Goal: Navigation & Orientation: Find specific page/section

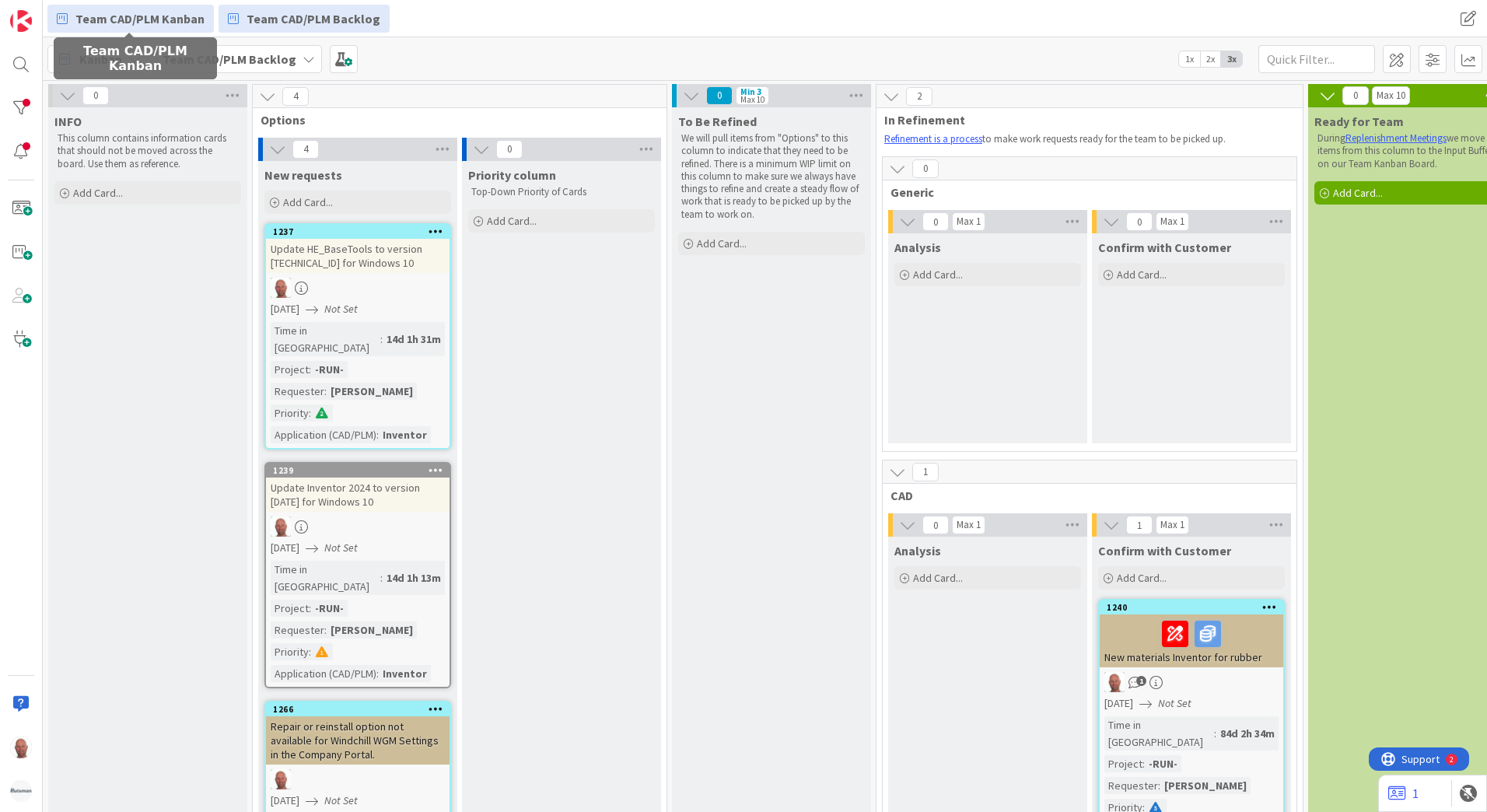
click at [157, 15] on span "Team CAD/PLM Kanban" at bounding box center [140, 18] width 129 height 19
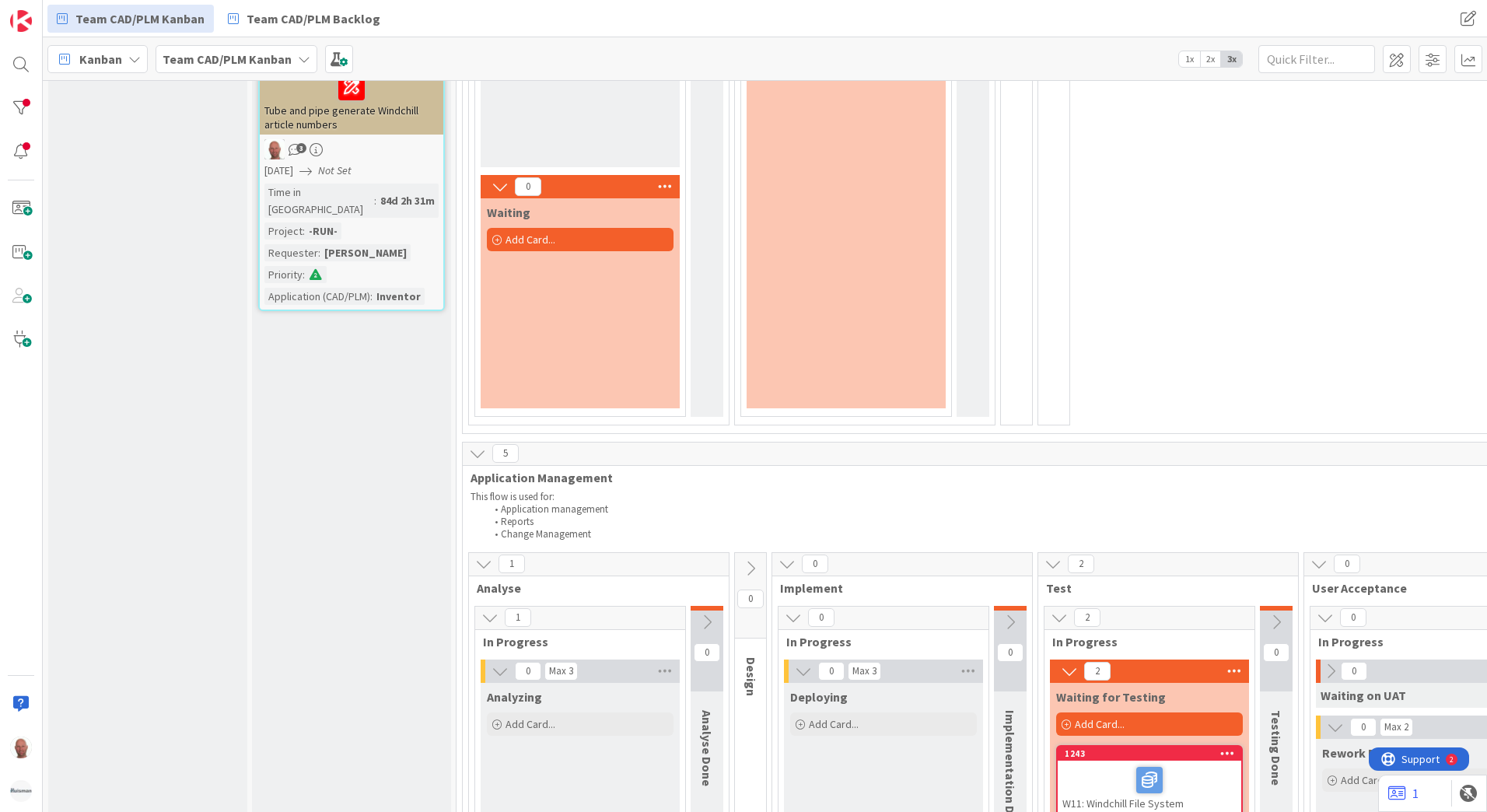
scroll to position [544, 0]
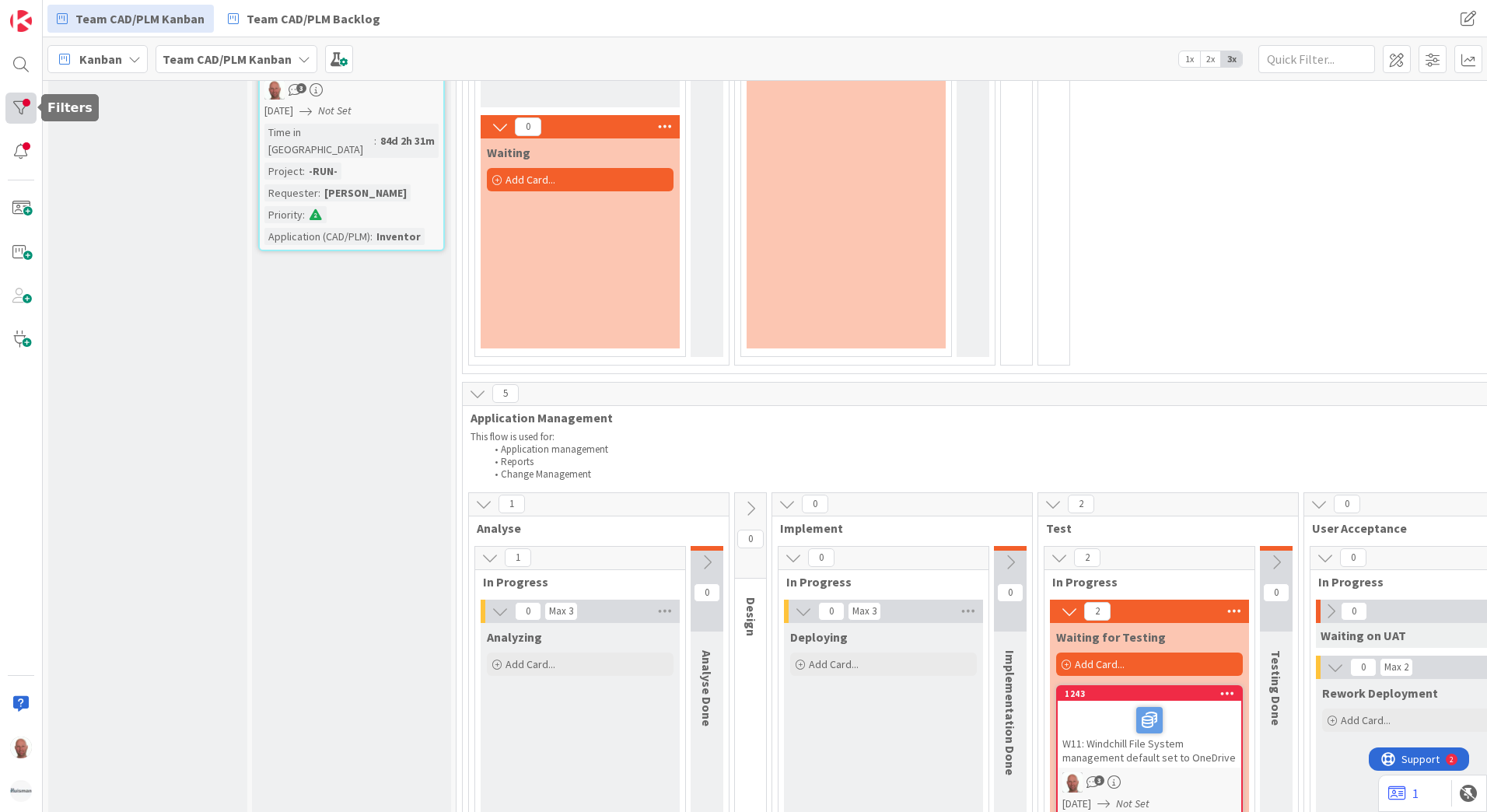
click at [30, 103] on div at bounding box center [20, 108] width 31 height 31
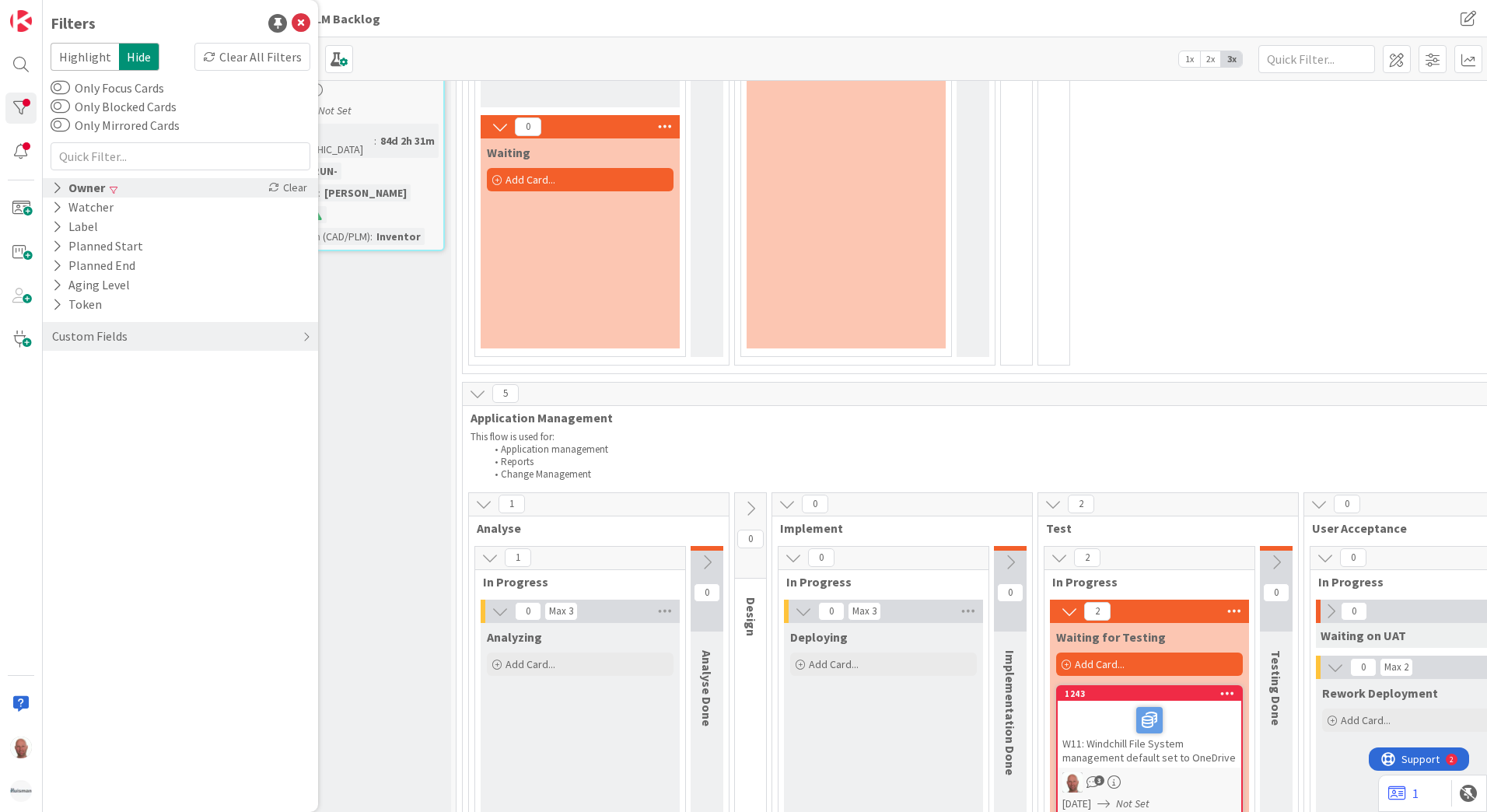
click at [90, 186] on div "Owner" at bounding box center [78, 188] width 56 height 20
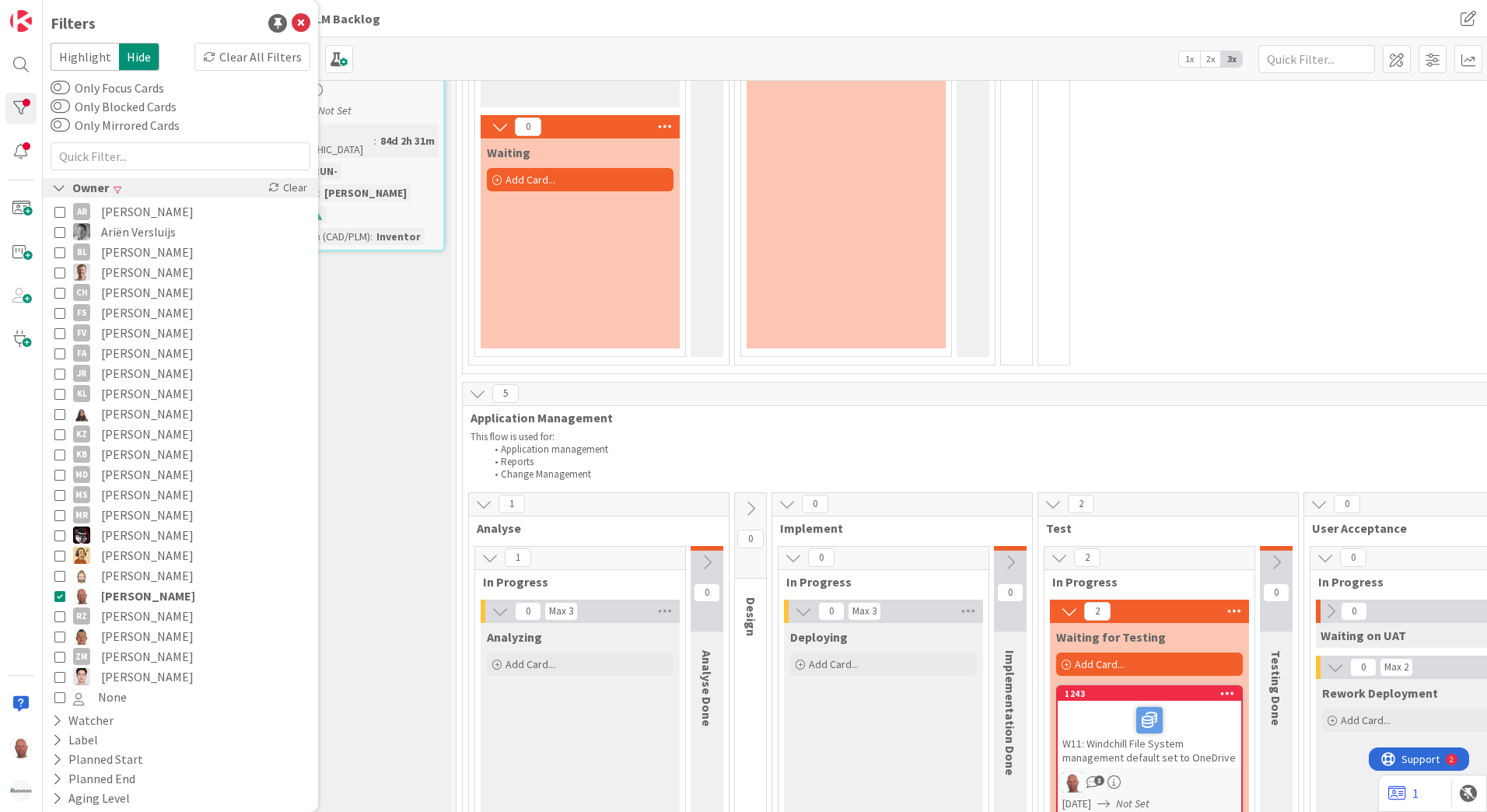
click at [90, 186] on div "Owner" at bounding box center [80, 188] width 60 height 20
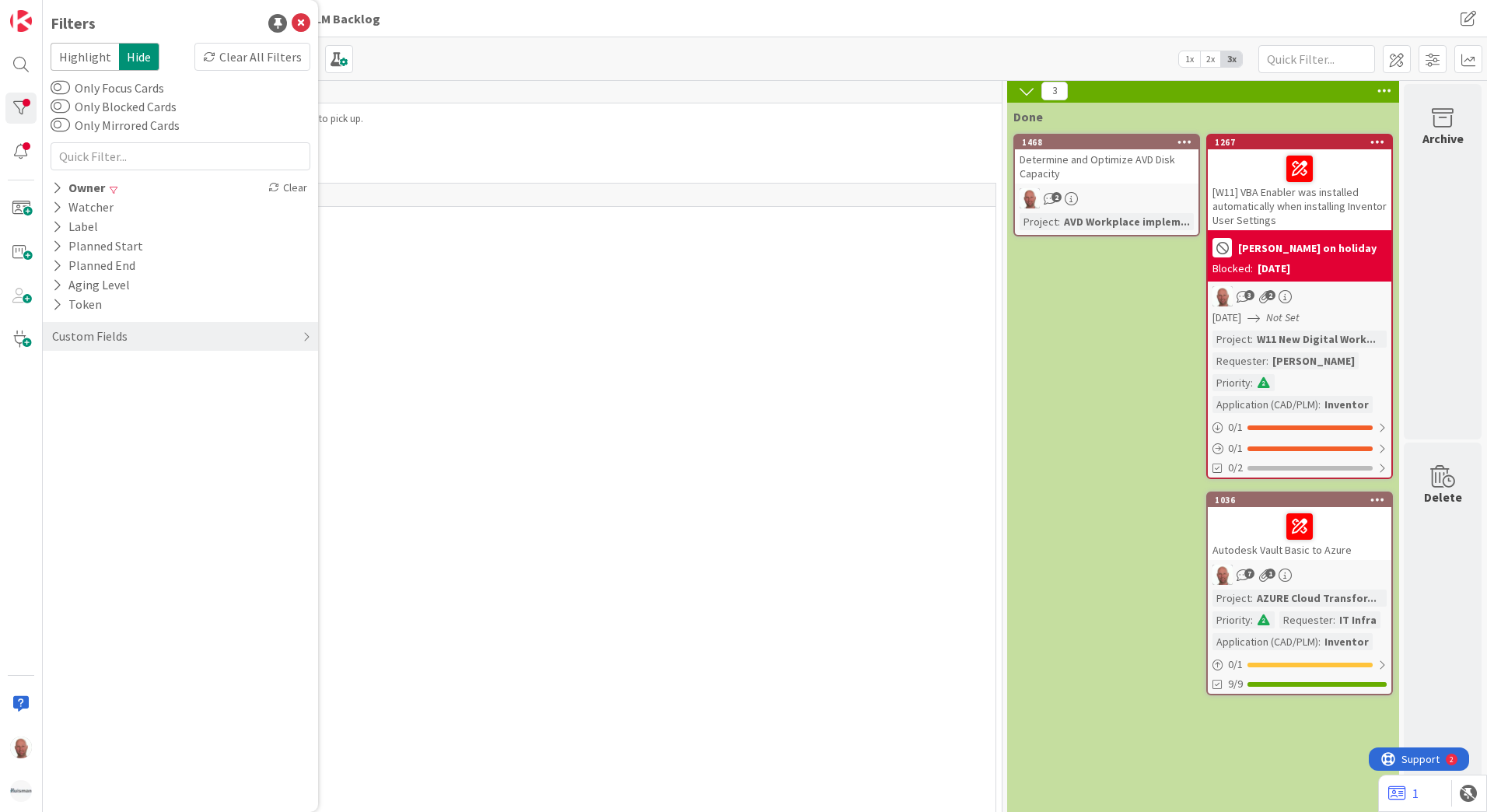
scroll to position [0, 852]
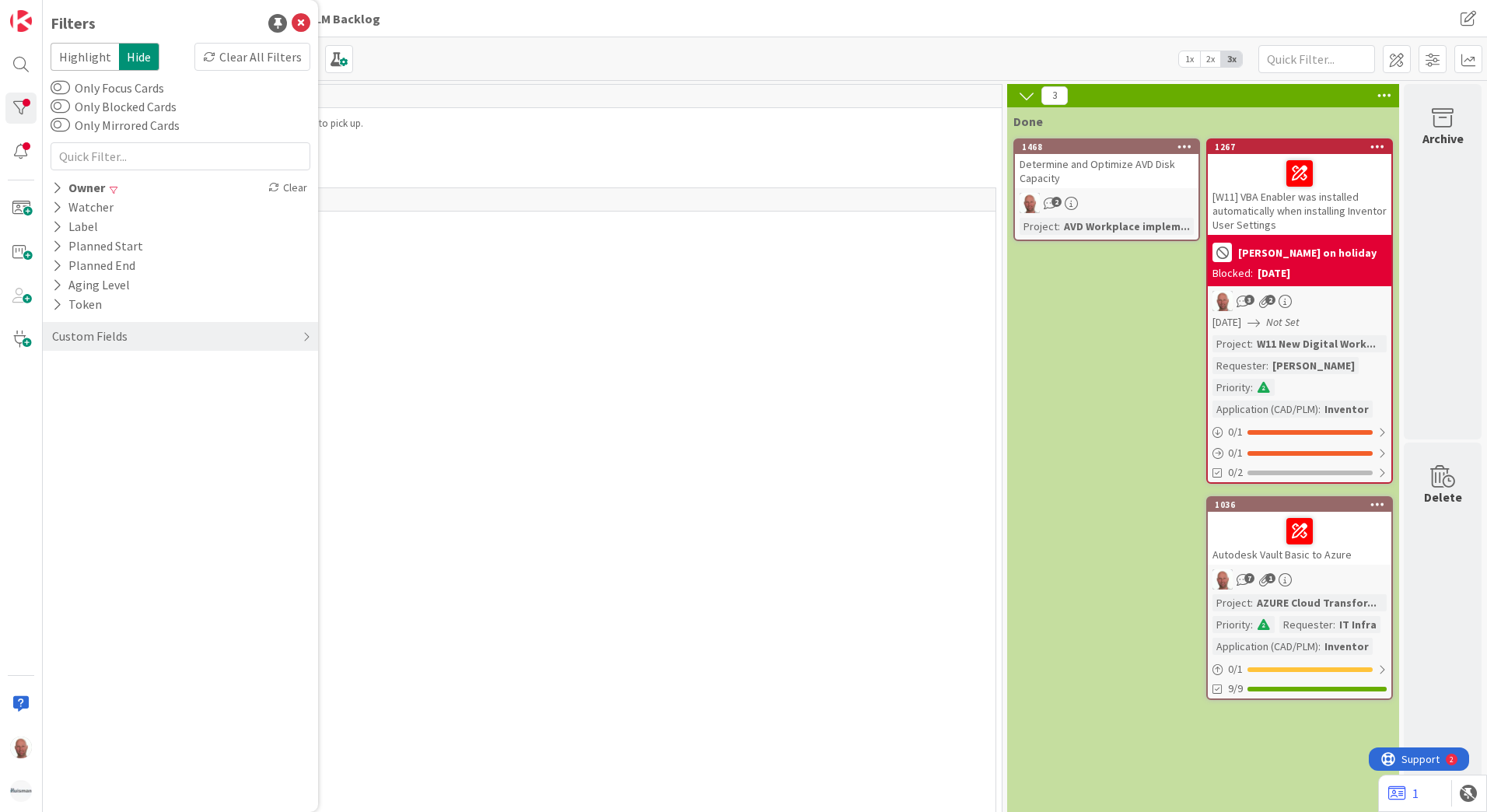
click at [1297, 257] on b "[PERSON_NAME] on holiday" at bounding box center [1307, 253] width 139 height 11
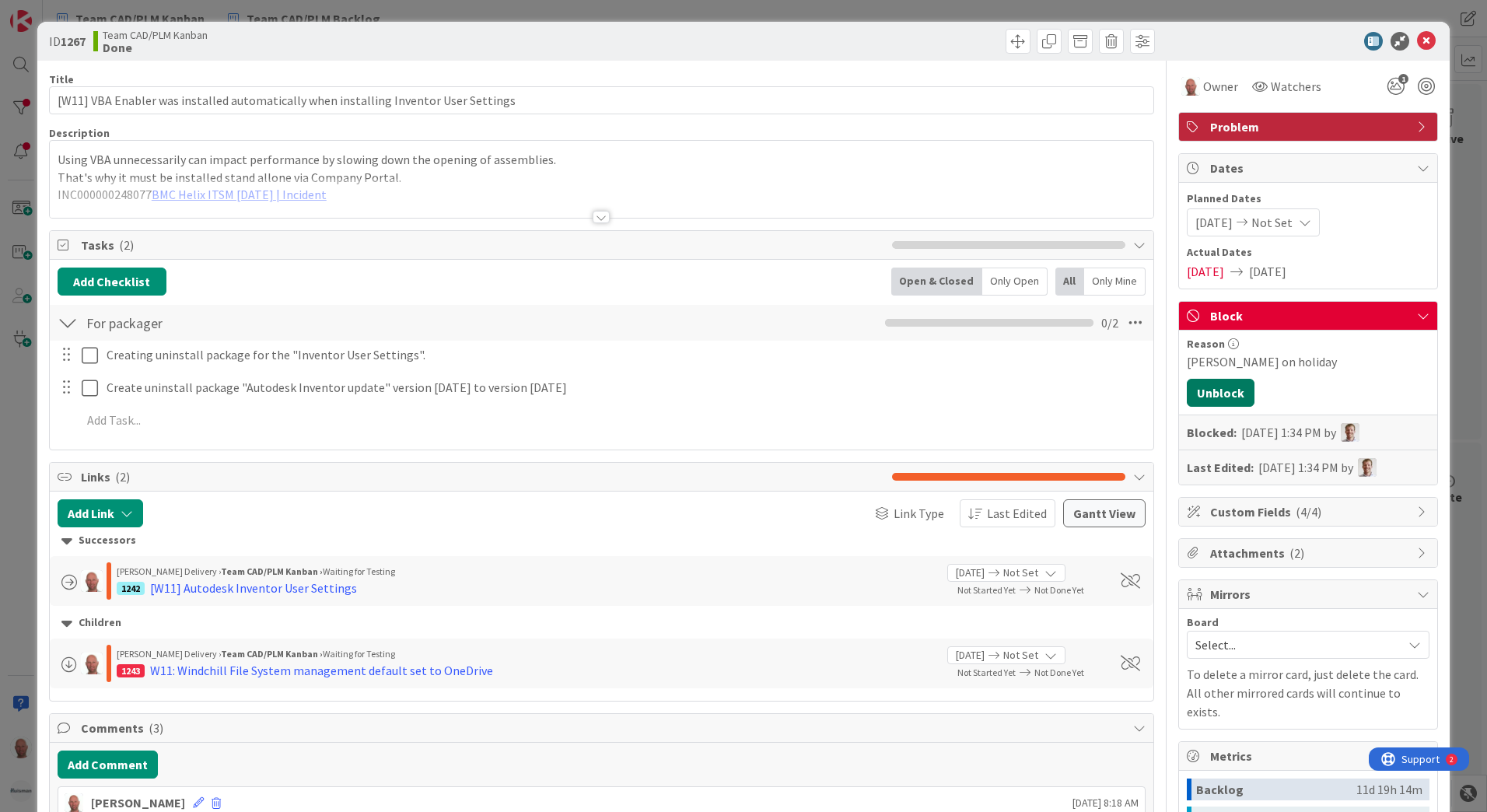
click at [1213, 390] on button "Unblock" at bounding box center [1220, 392] width 68 height 28
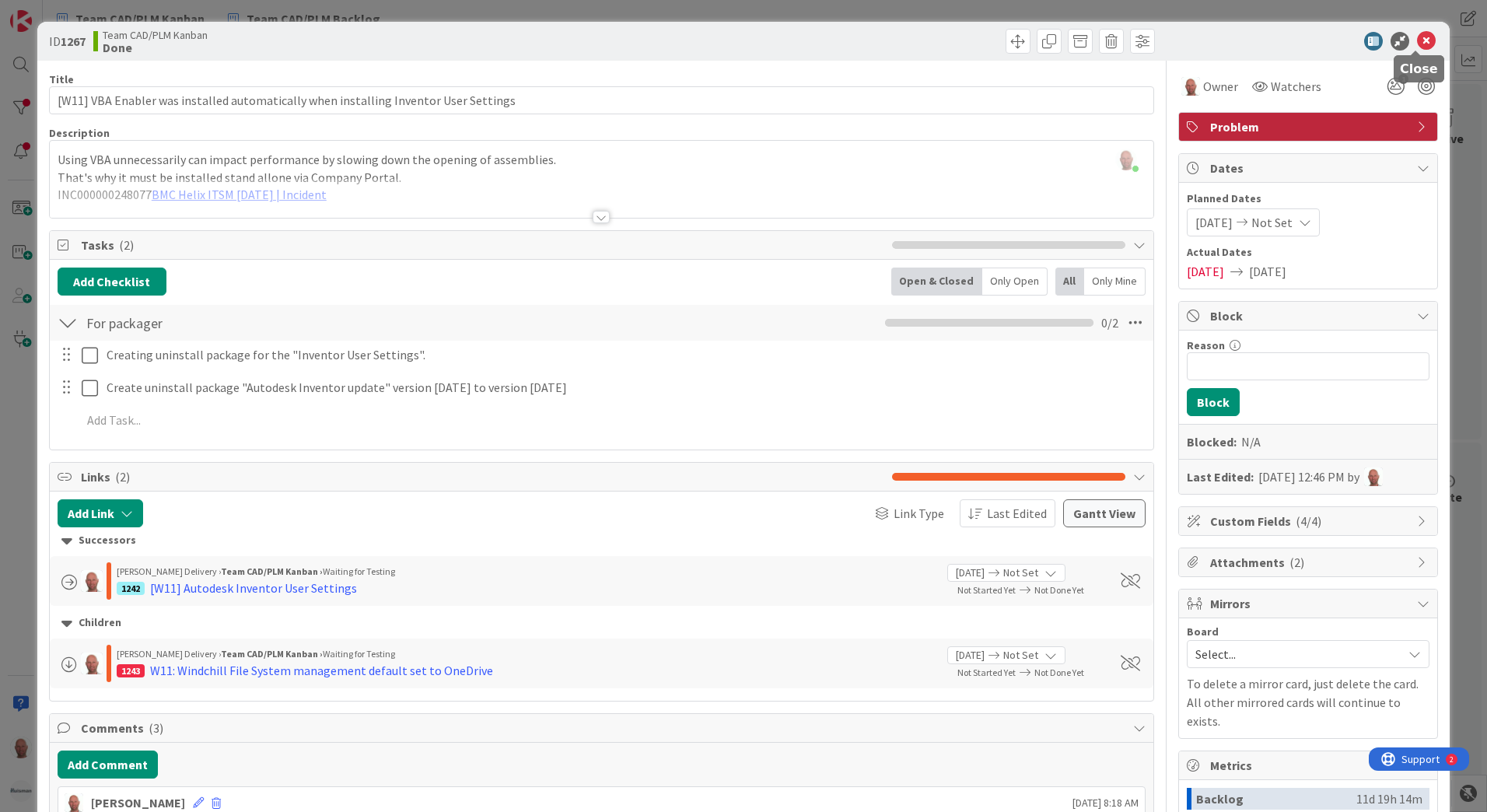
click at [1417, 39] on icon at bounding box center [1426, 41] width 19 height 19
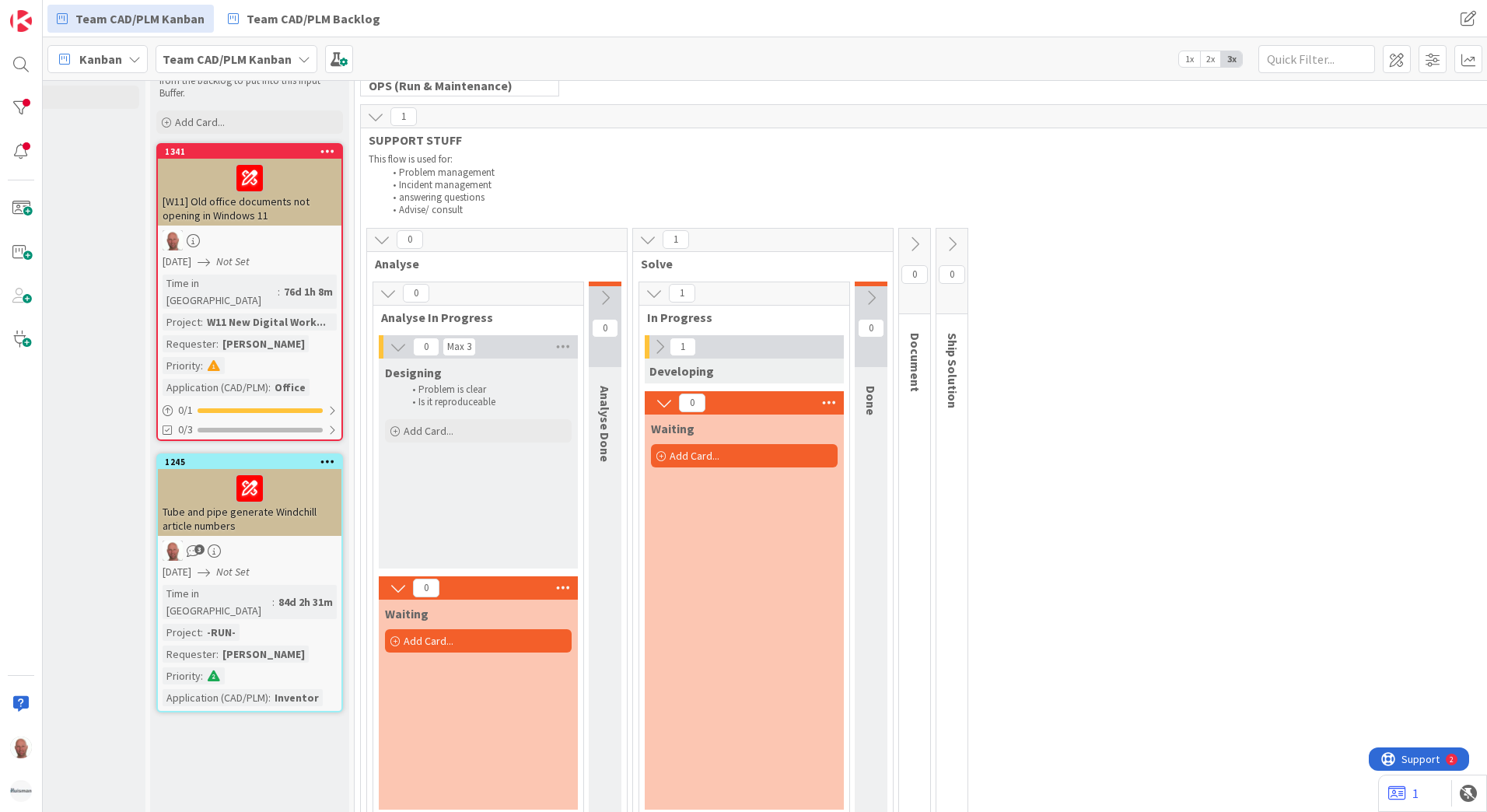
scroll to position [0, 102]
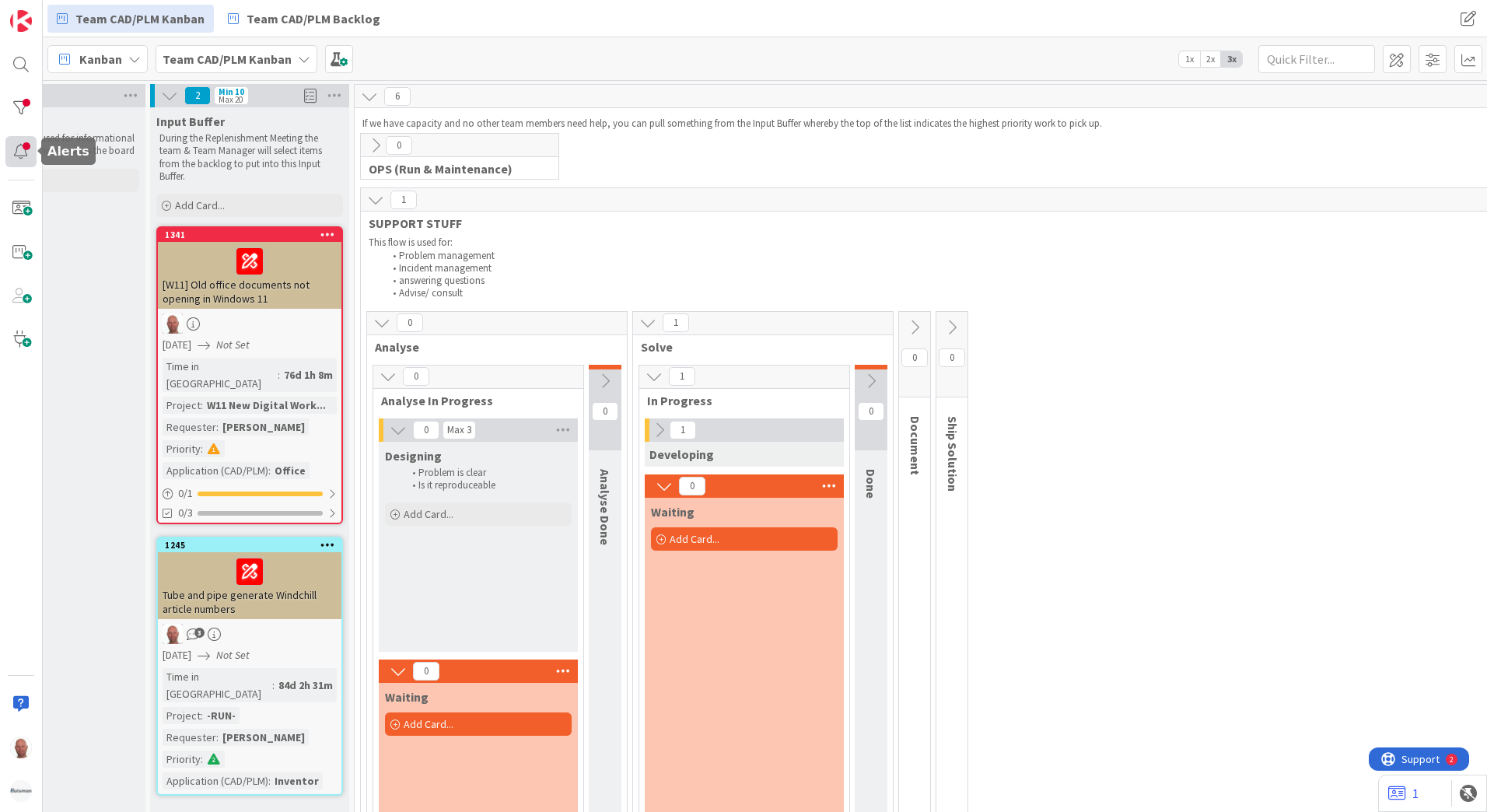
click at [28, 157] on div at bounding box center [20, 151] width 31 height 31
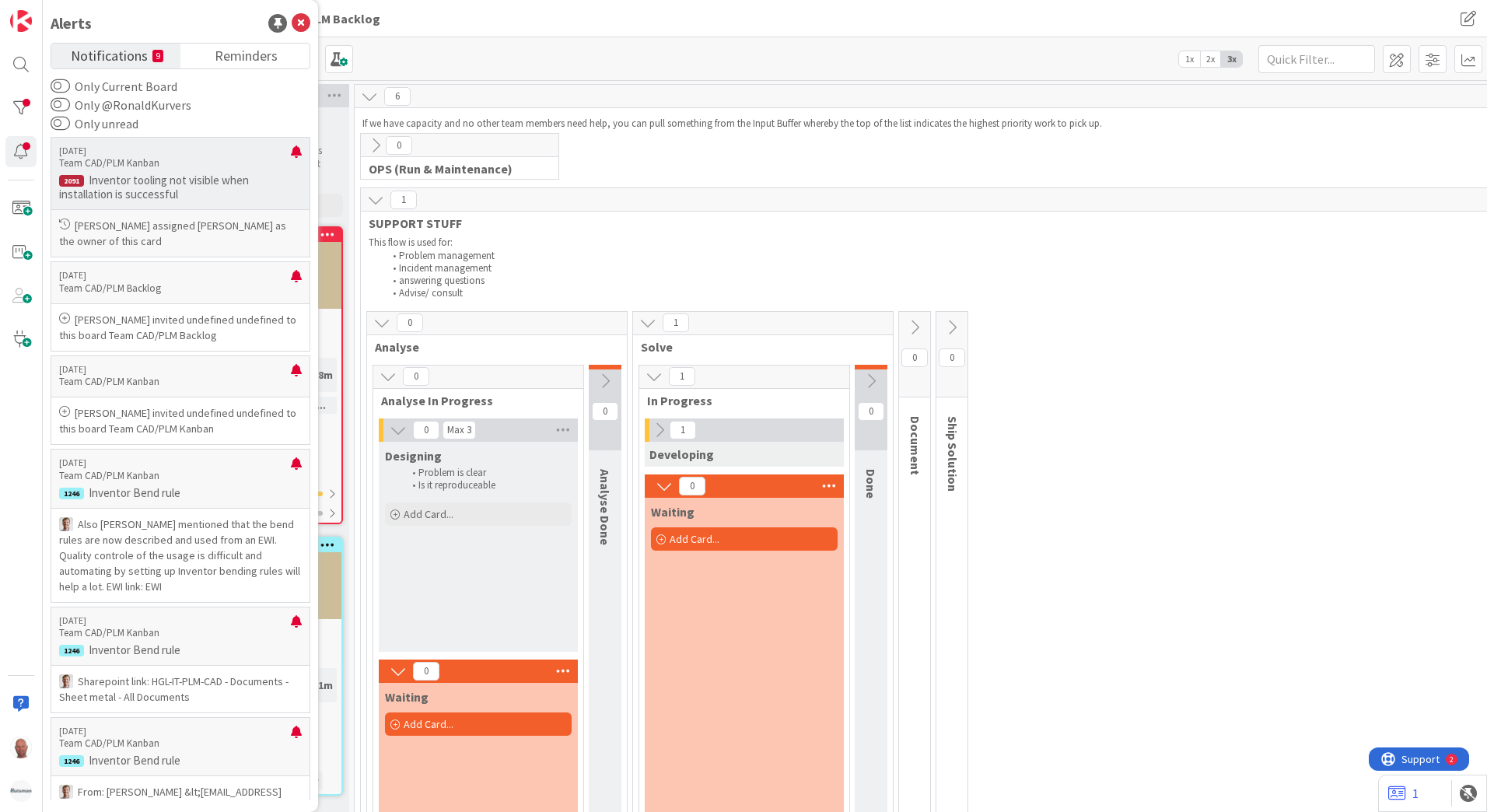
click at [132, 184] on p "Inventor tooling not visible when installation is successful" at bounding box center [180, 187] width 243 height 28
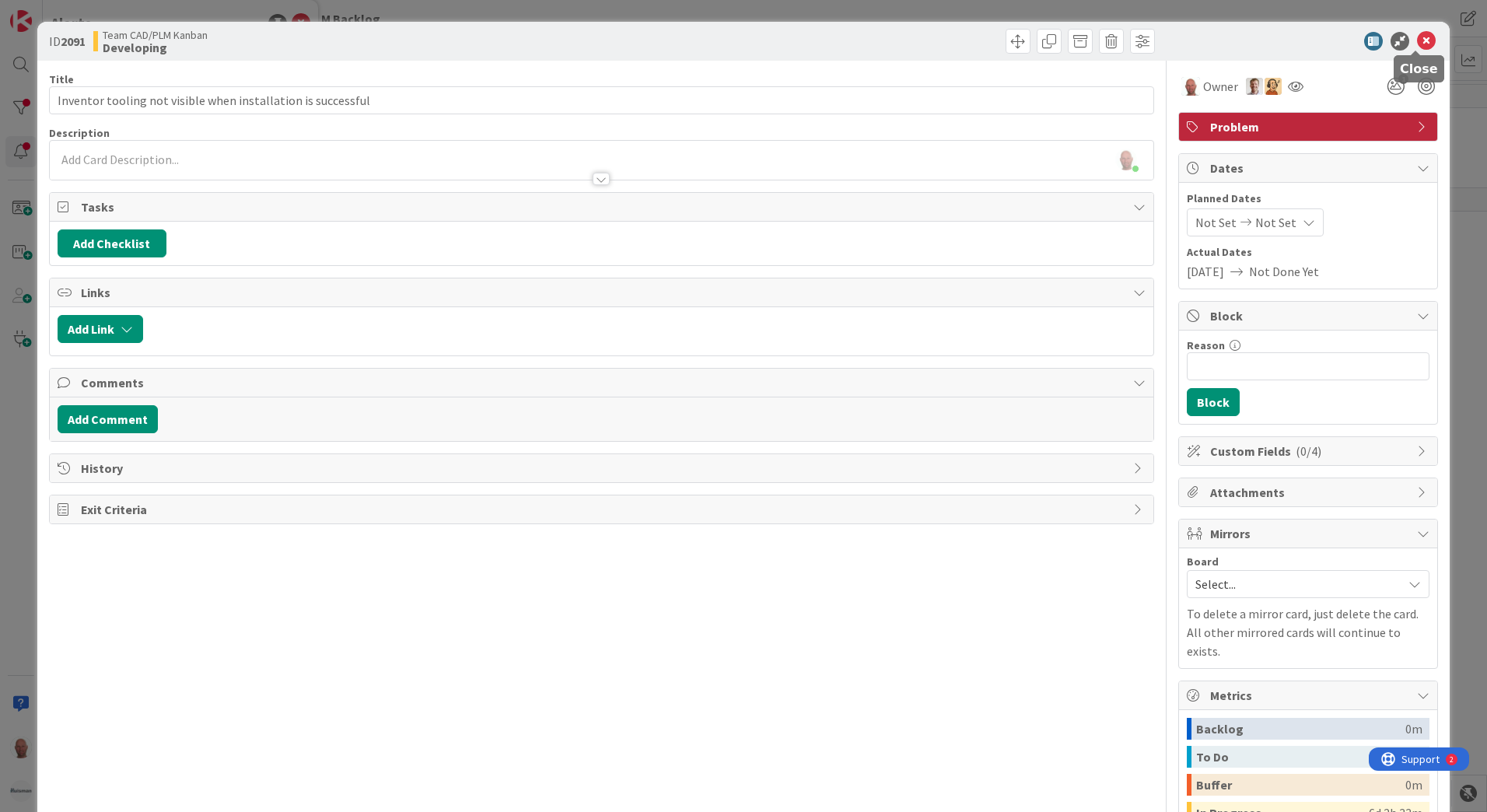
click at [1417, 40] on icon at bounding box center [1426, 41] width 19 height 19
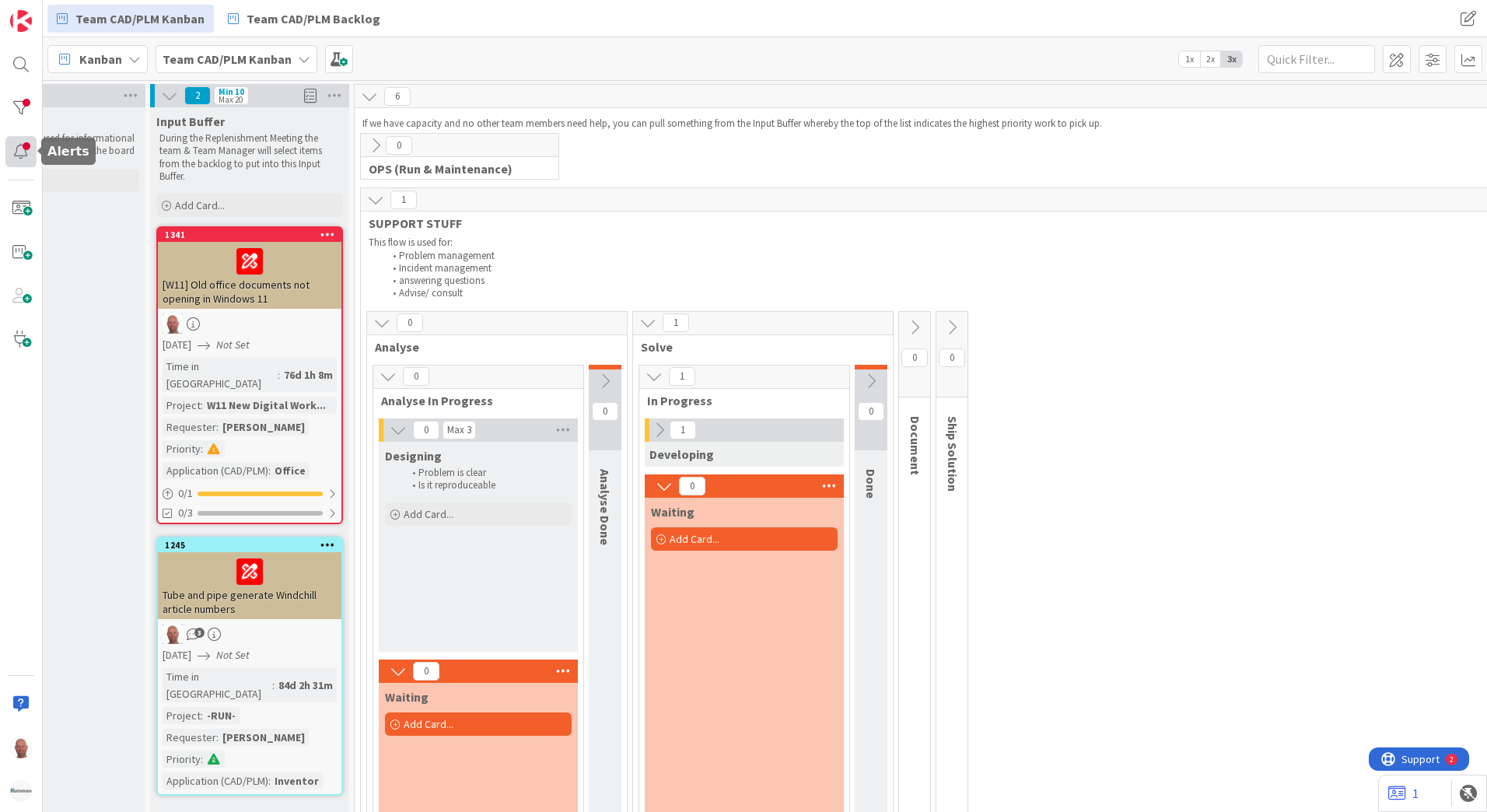
click at [21, 151] on div at bounding box center [20, 151] width 31 height 31
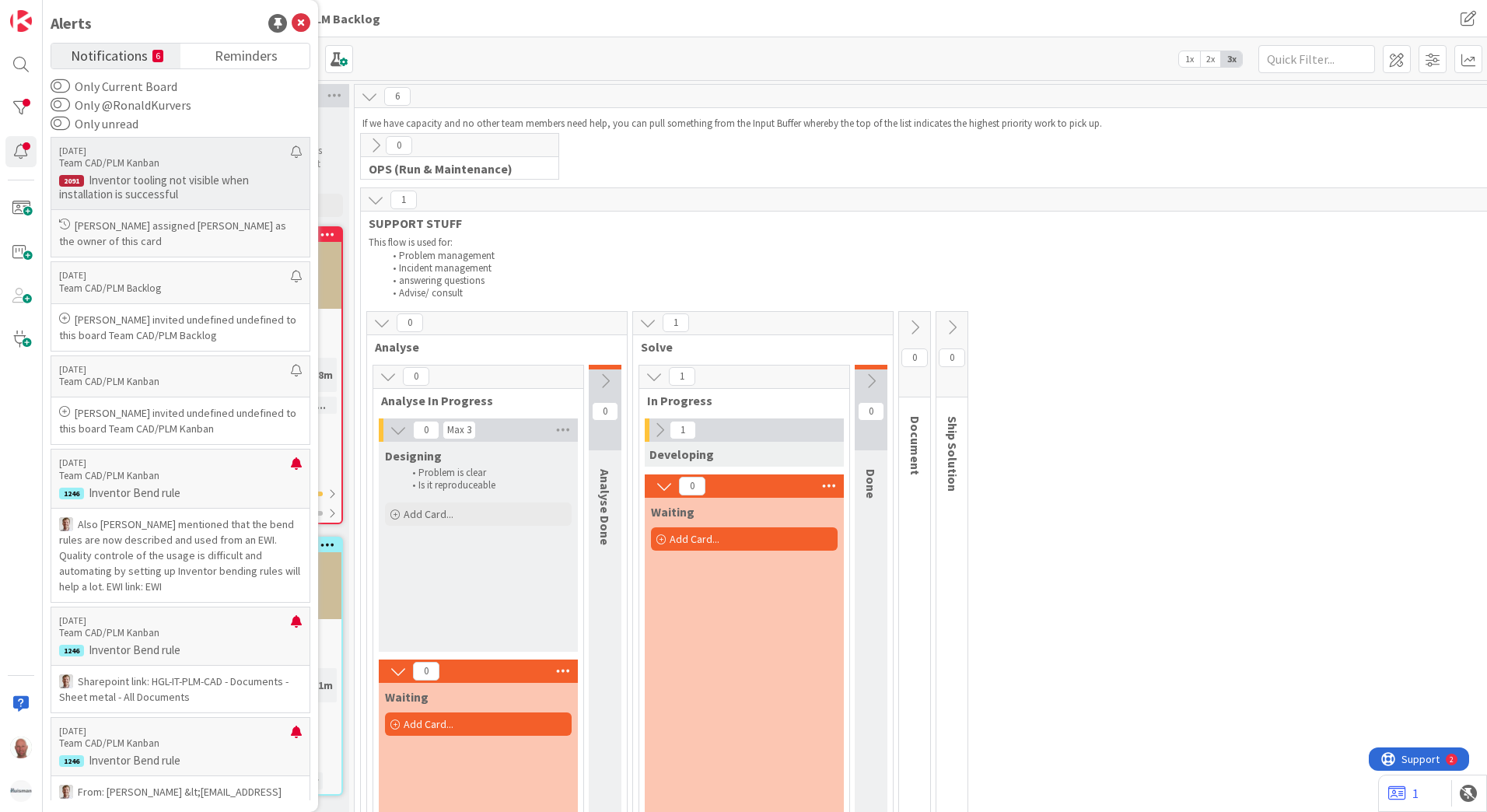
click at [127, 177] on p "Inventor tooling not visible when installation is successful" at bounding box center [180, 187] width 243 height 28
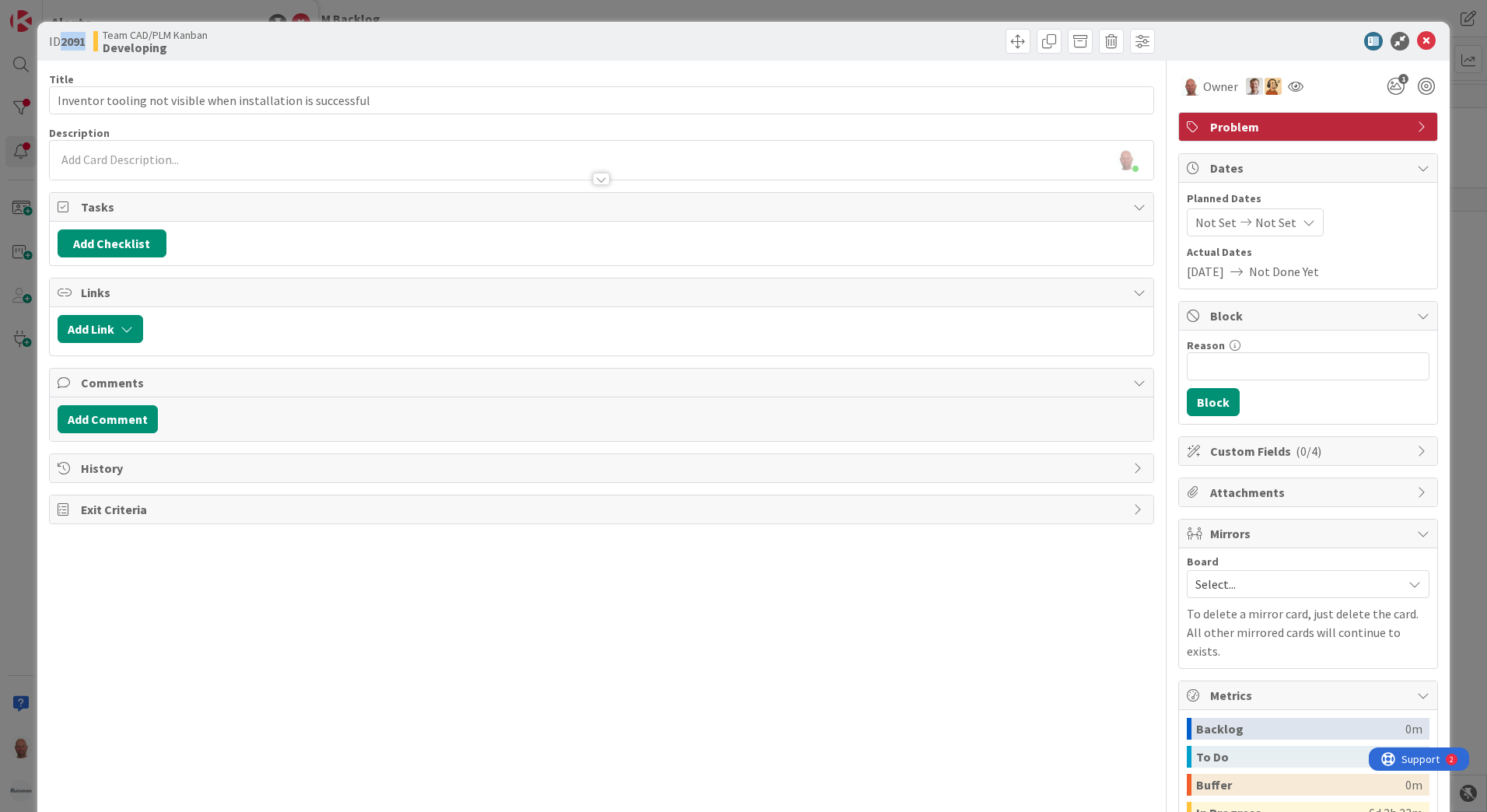
drag, startPoint x: 86, startPoint y: 40, endPoint x: 60, endPoint y: 40, distance: 26.0
click at [60, 40] on span "ID 2091" at bounding box center [67, 41] width 36 height 19
copy span "2091"
click at [1417, 37] on icon at bounding box center [1426, 41] width 19 height 19
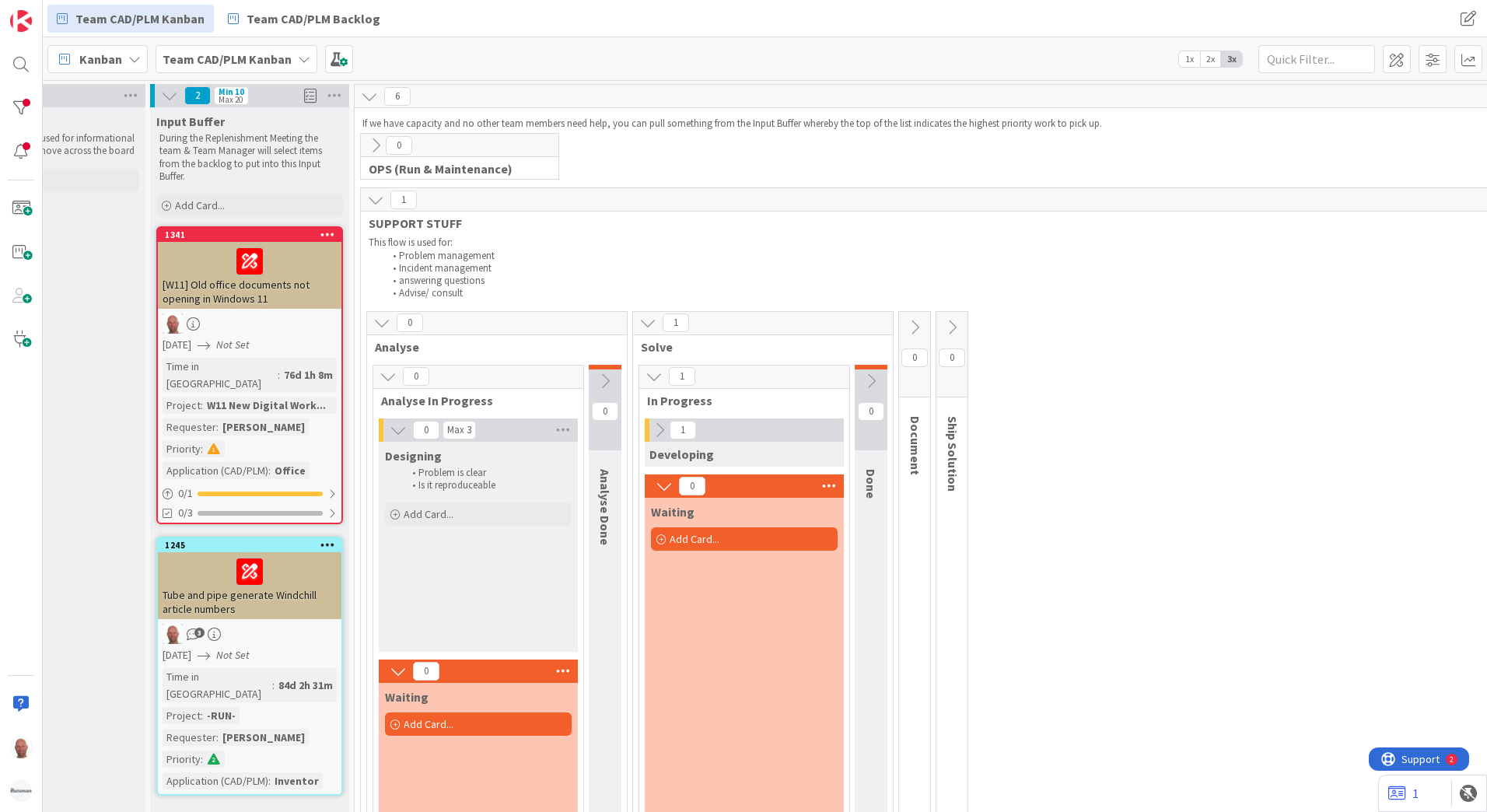
click at [125, 60] on div "Kanban" at bounding box center [97, 59] width 100 height 28
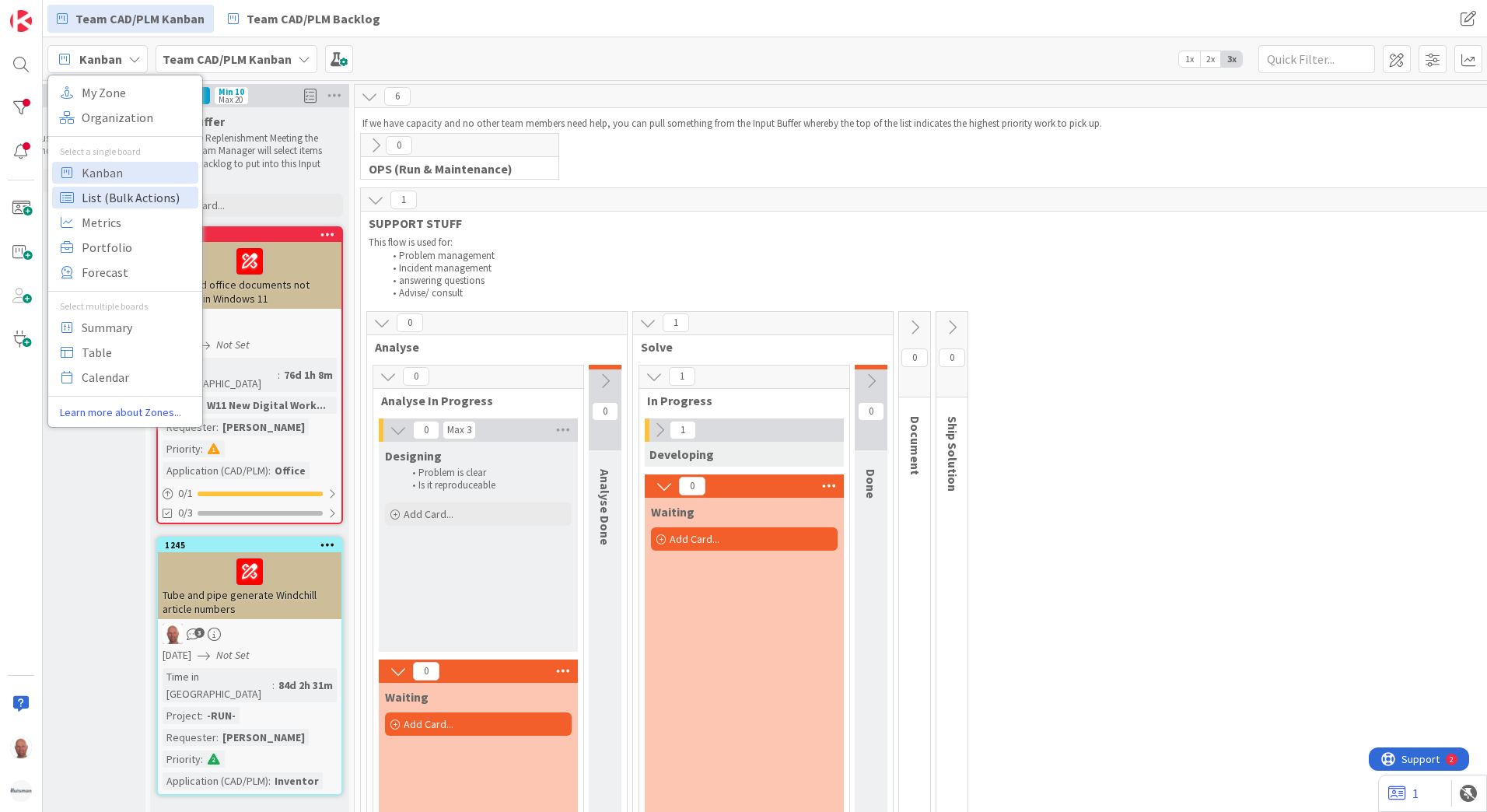
click at [149, 196] on span "List (Bulk Actions)" at bounding box center [138, 197] width 112 height 23
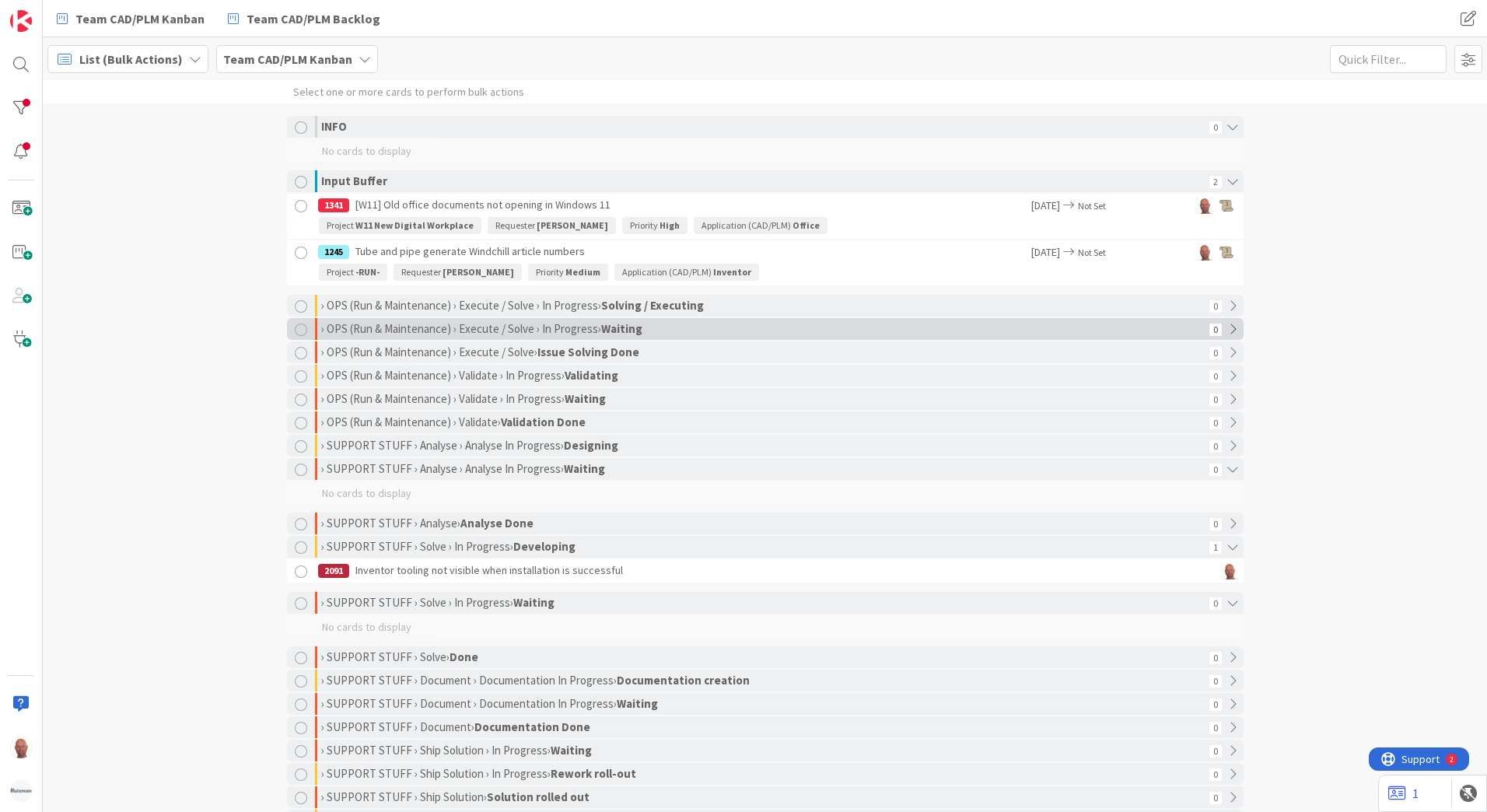
scroll to position [77, 0]
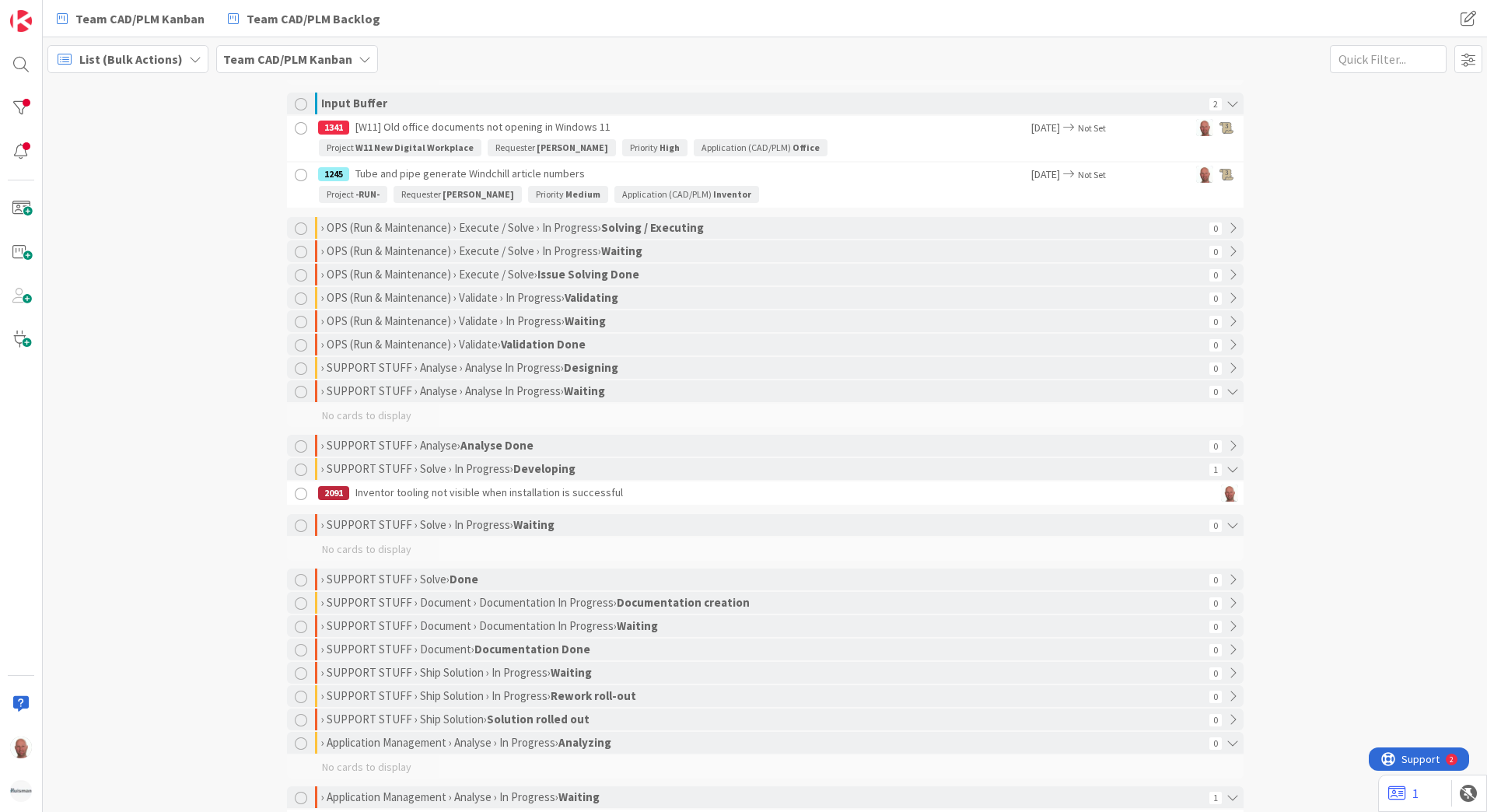
click at [111, 65] on span "List (Bulk Actions)" at bounding box center [131, 59] width 103 height 19
click at [124, 176] on span "Kanban" at bounding box center [138, 173] width 112 height 23
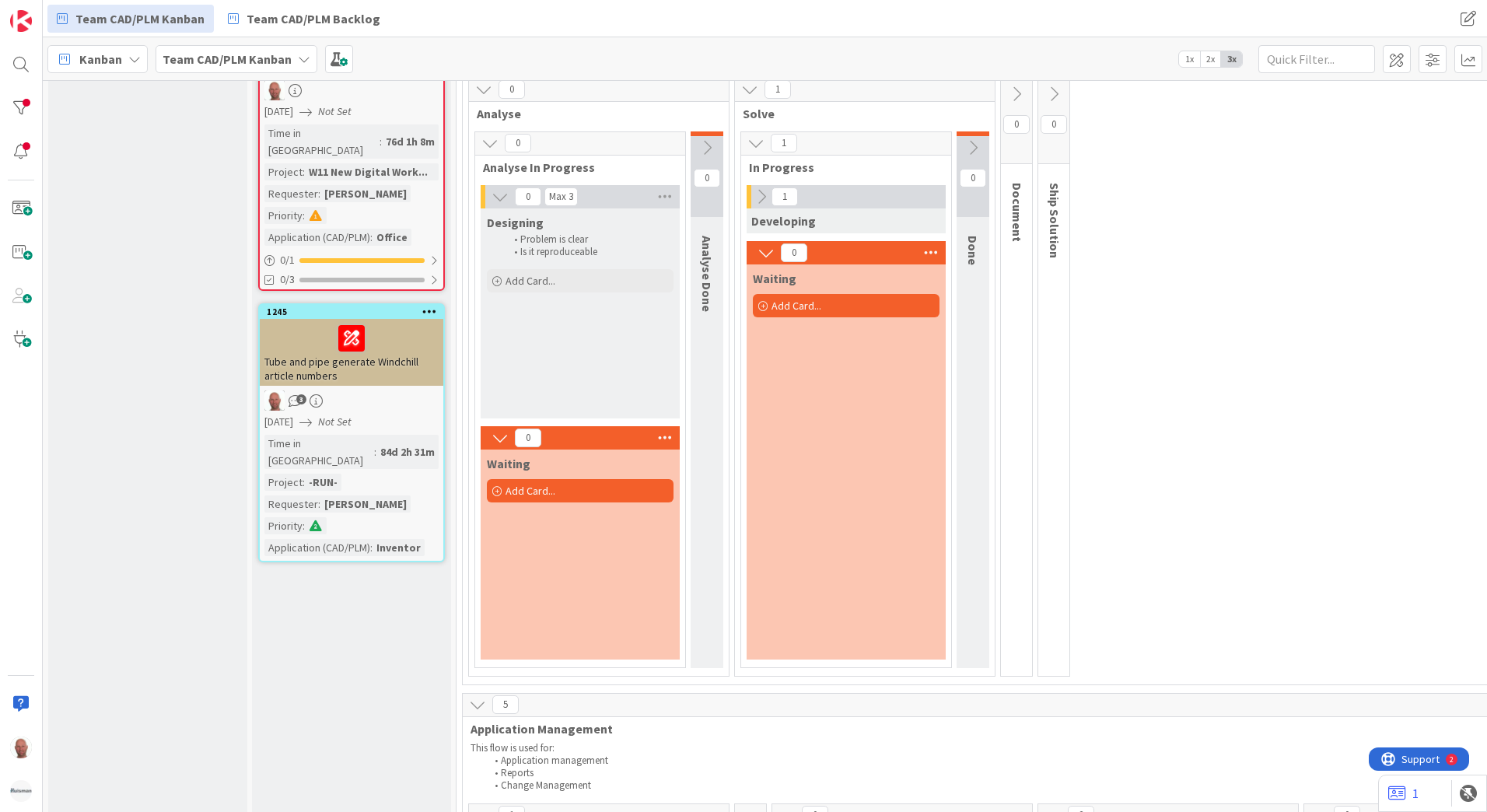
scroll to position [156, 0]
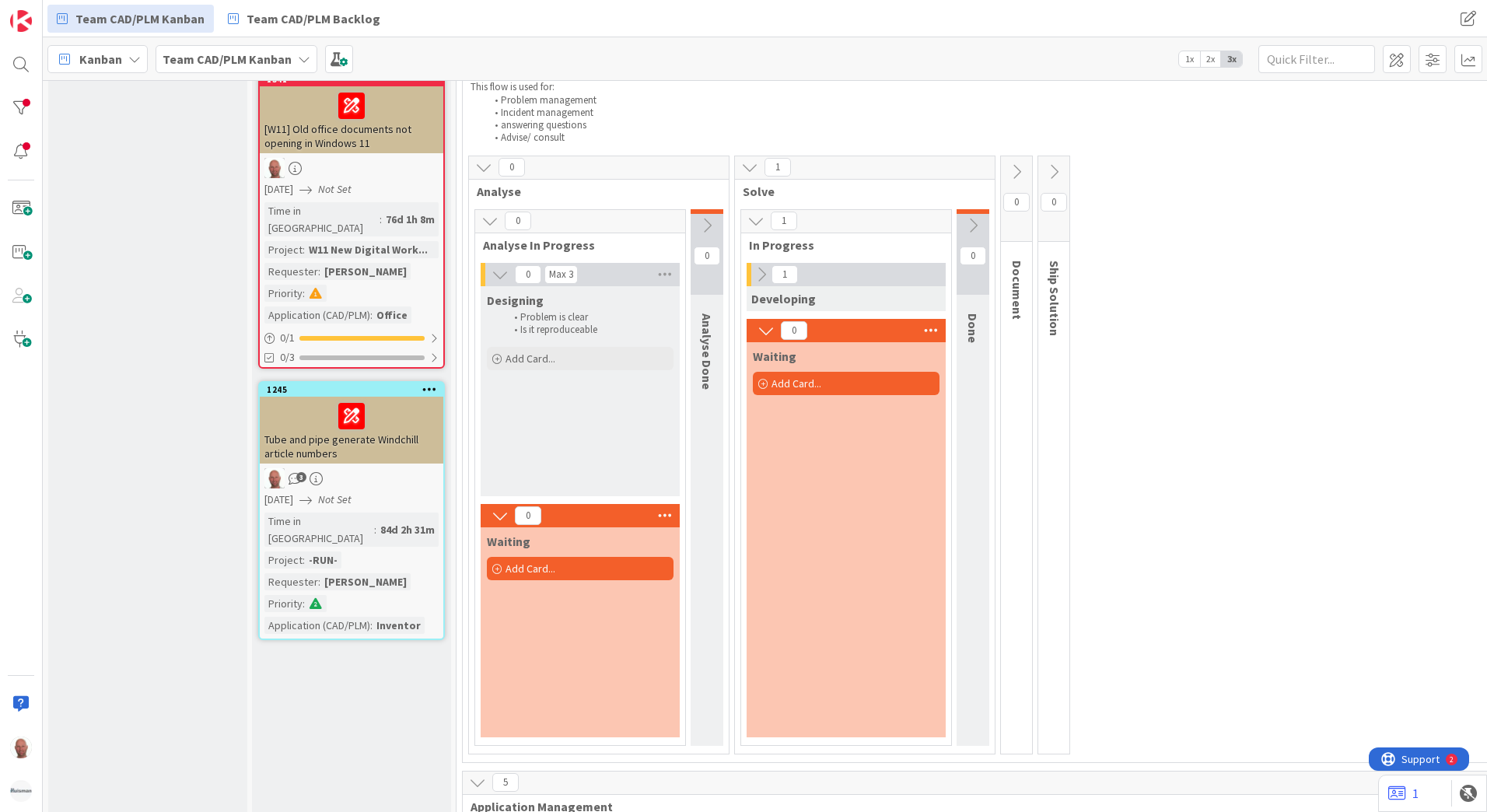
click at [760, 272] on icon at bounding box center [760, 274] width 17 height 17
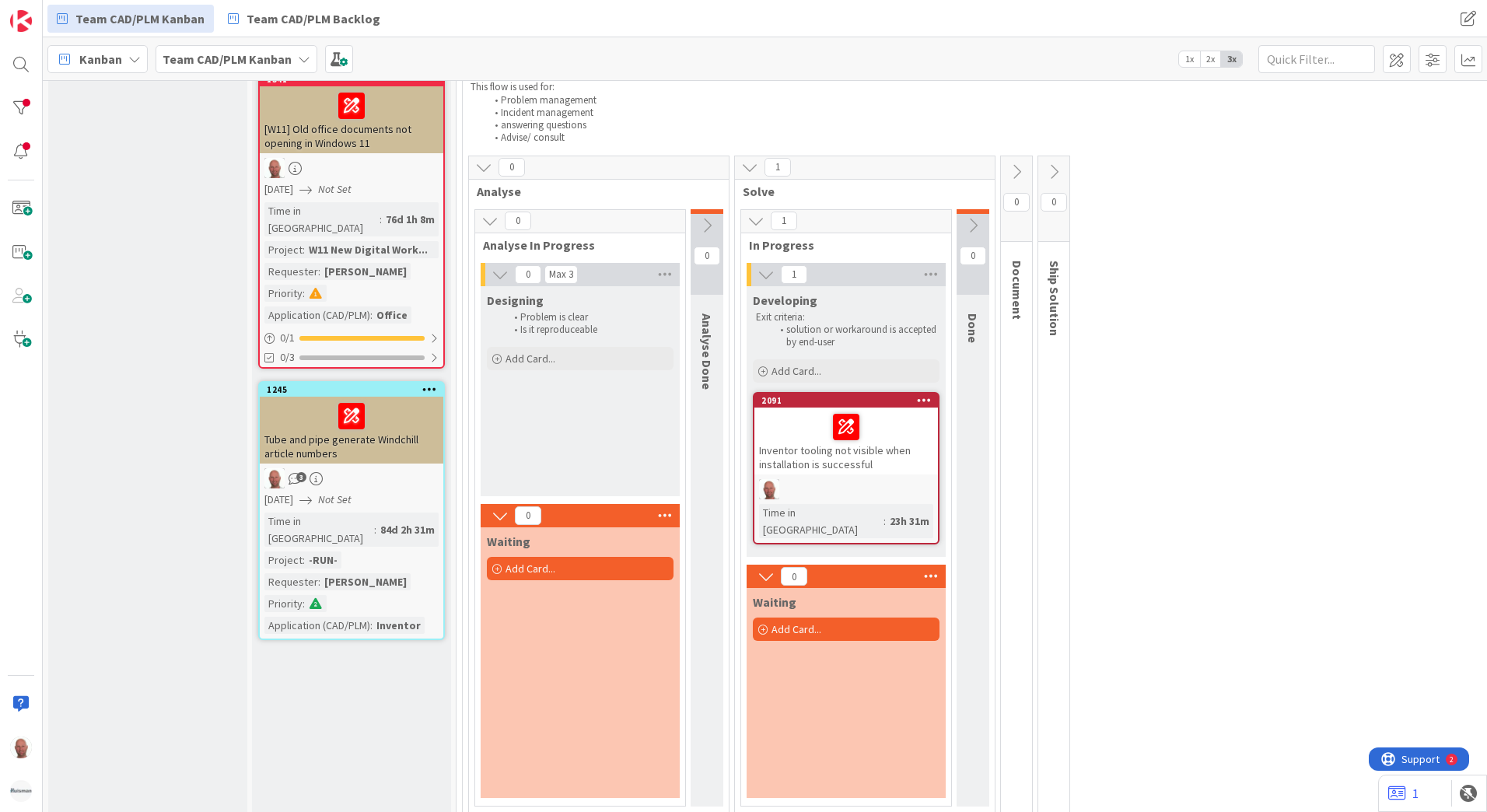
click at [979, 226] on icon at bounding box center [972, 225] width 17 height 17
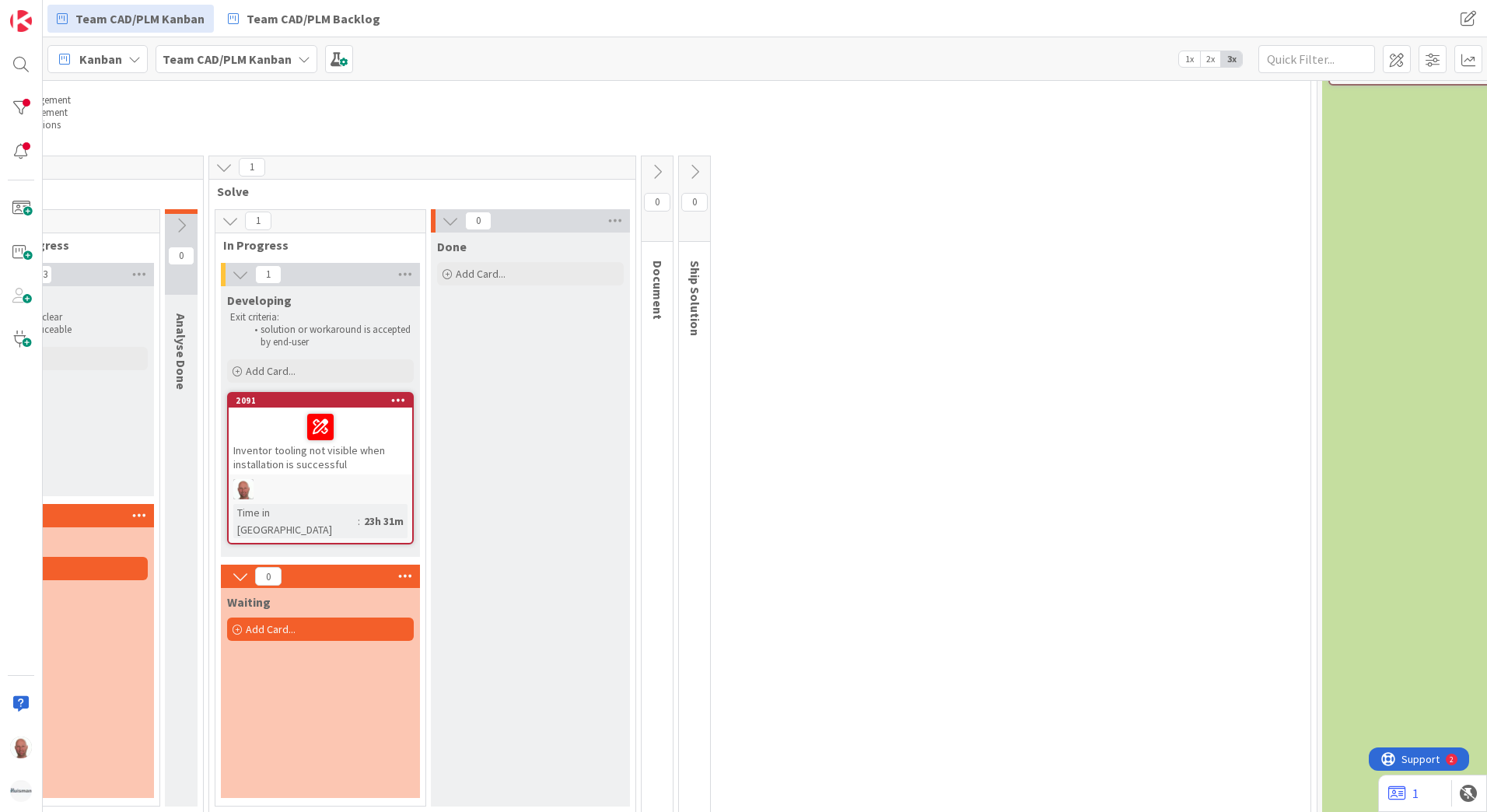
scroll to position [156, 529]
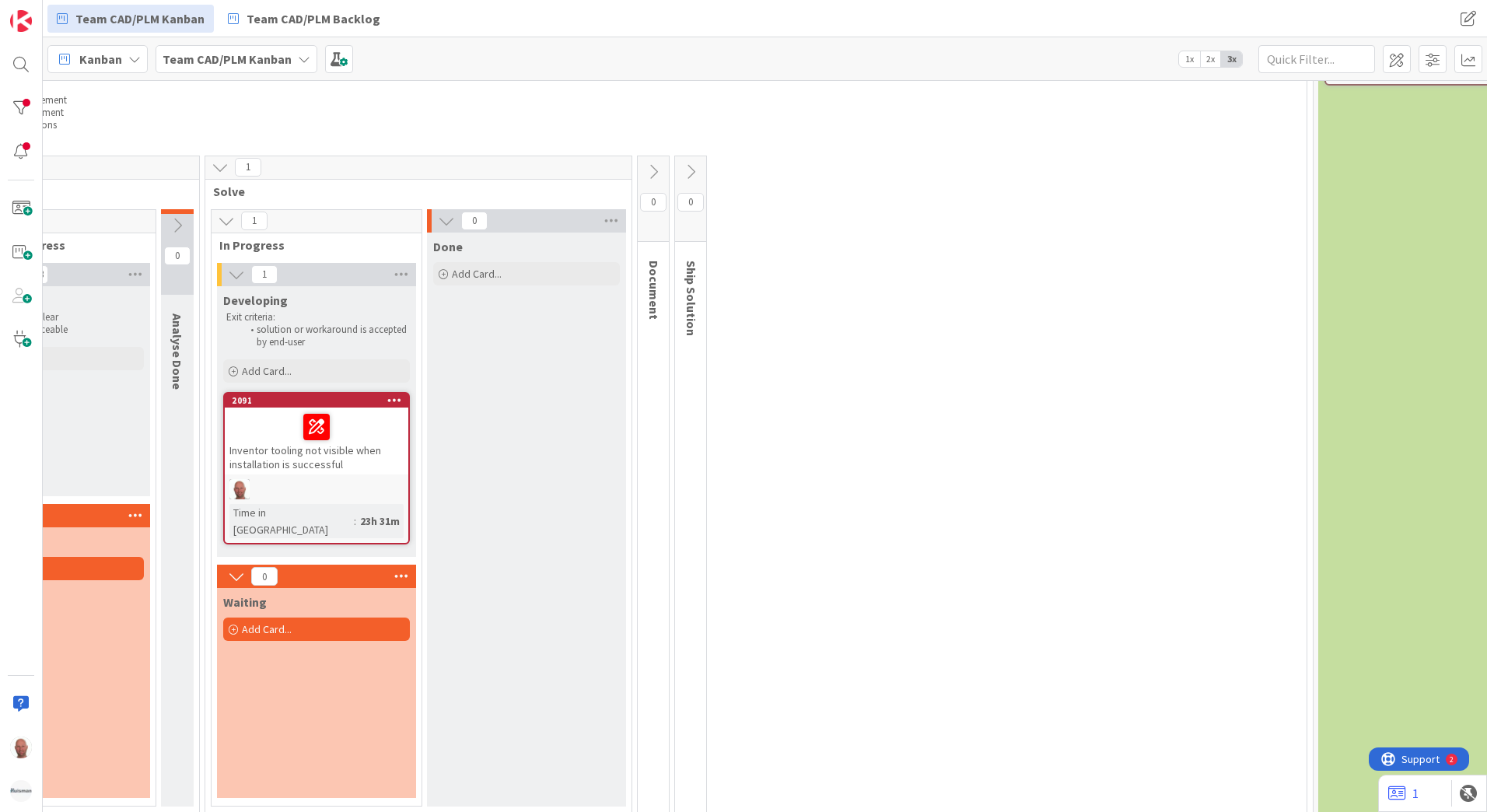
click at [317, 462] on div "Inventor tooling not visible when installation is successful" at bounding box center [317, 440] width 183 height 67
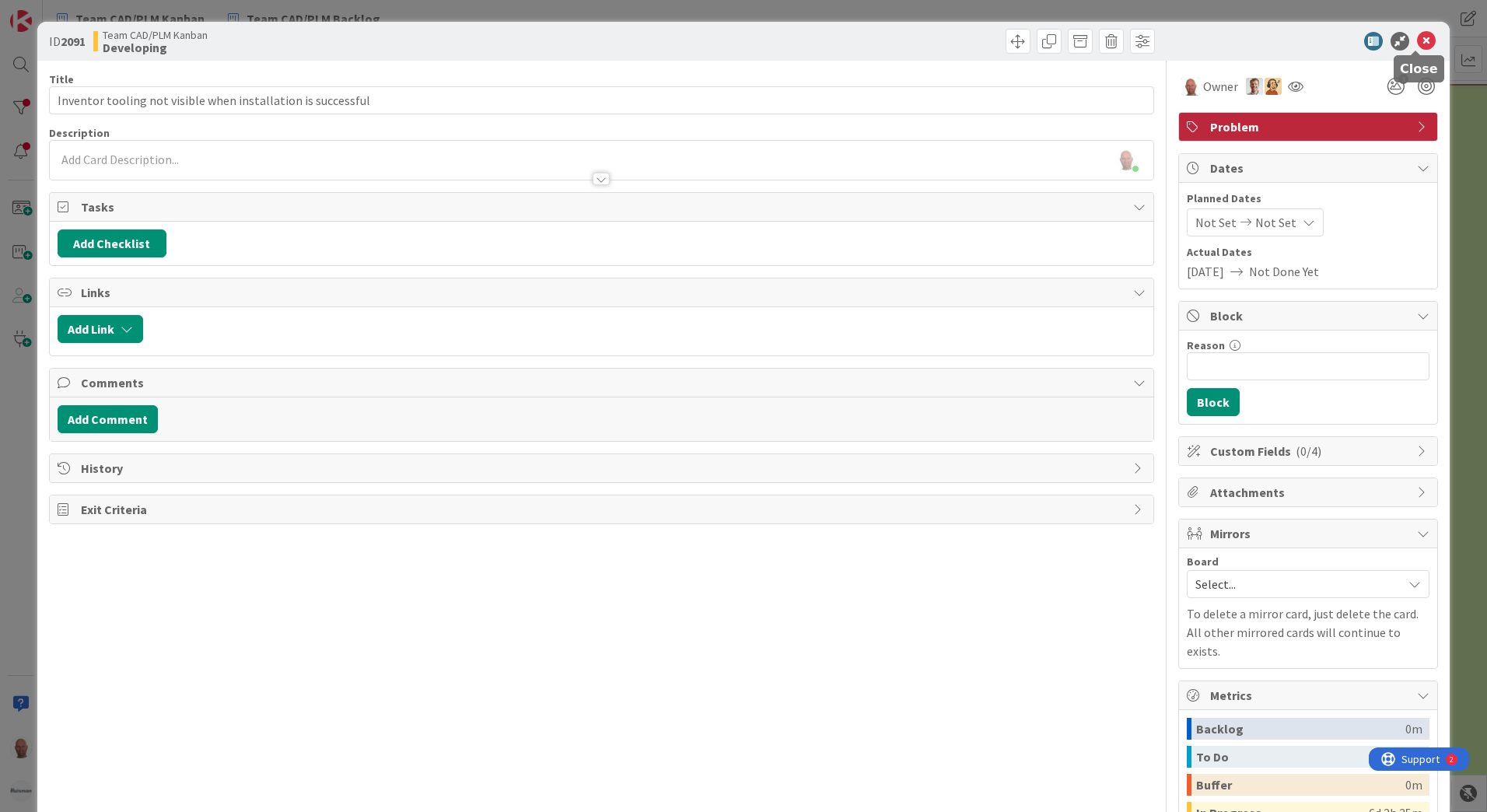
click at [1417, 37] on icon at bounding box center [1426, 41] width 19 height 19
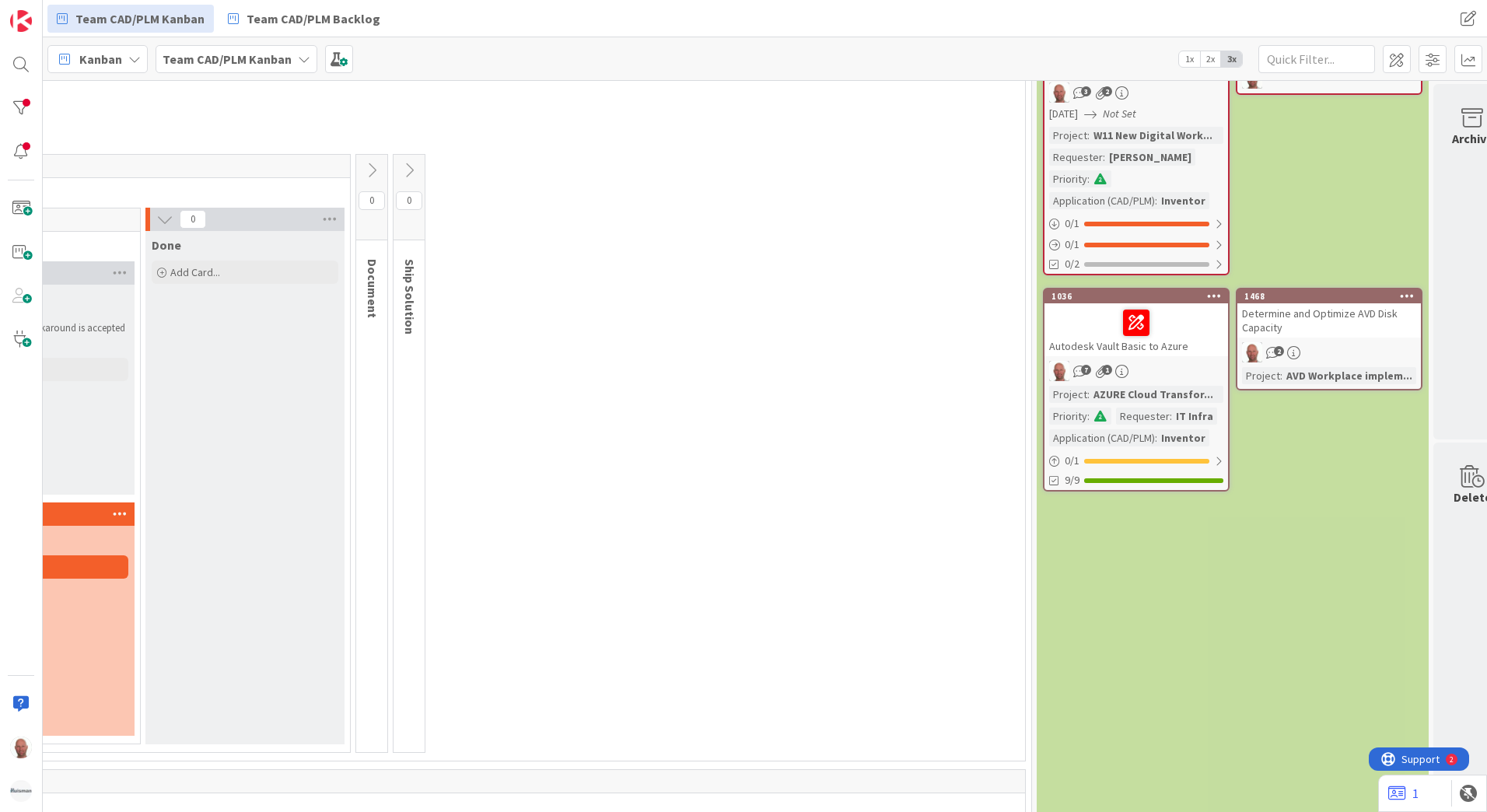
scroll to position [156, 811]
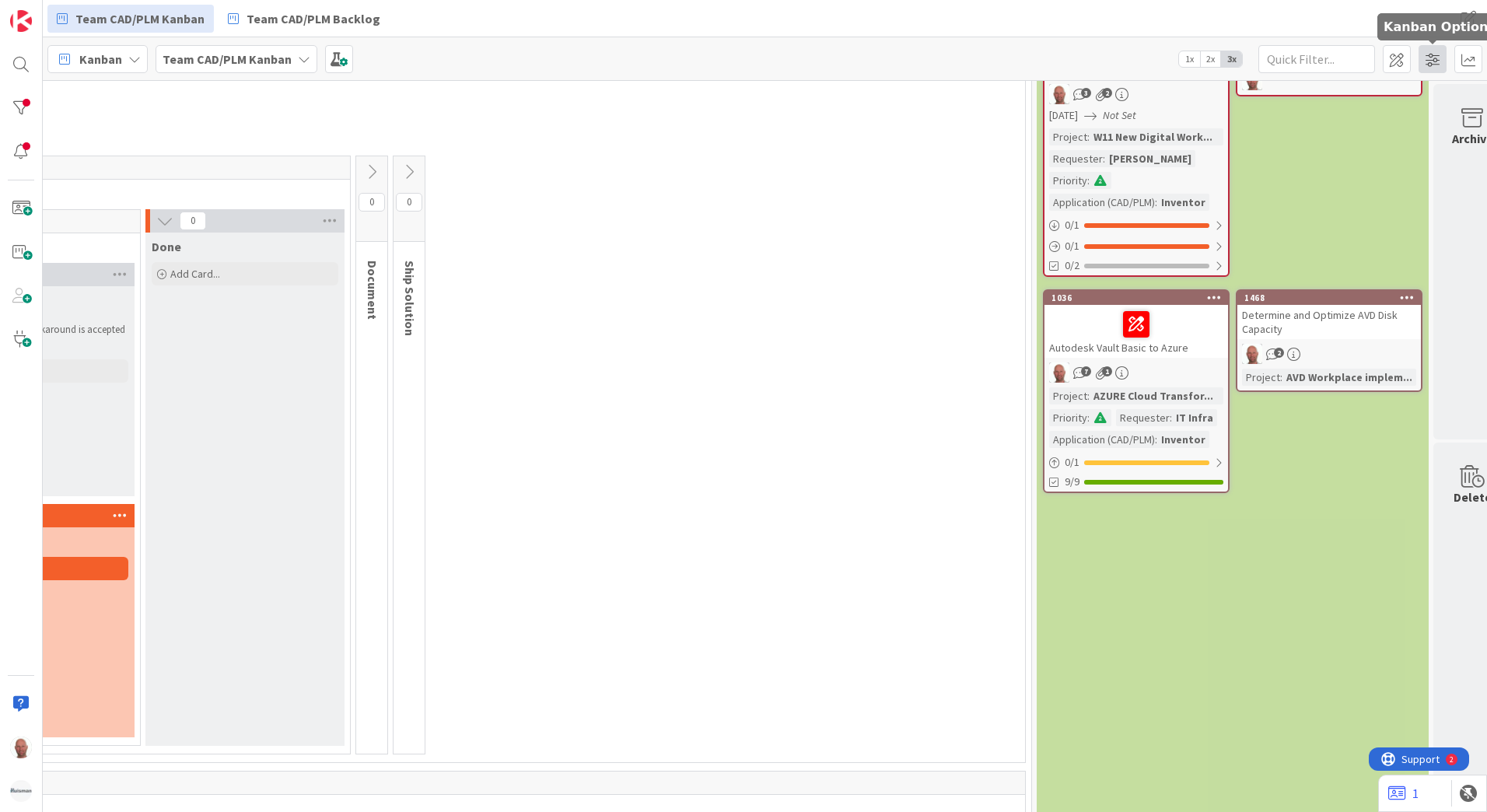
click at [1433, 58] on span at bounding box center [1432, 59] width 28 height 28
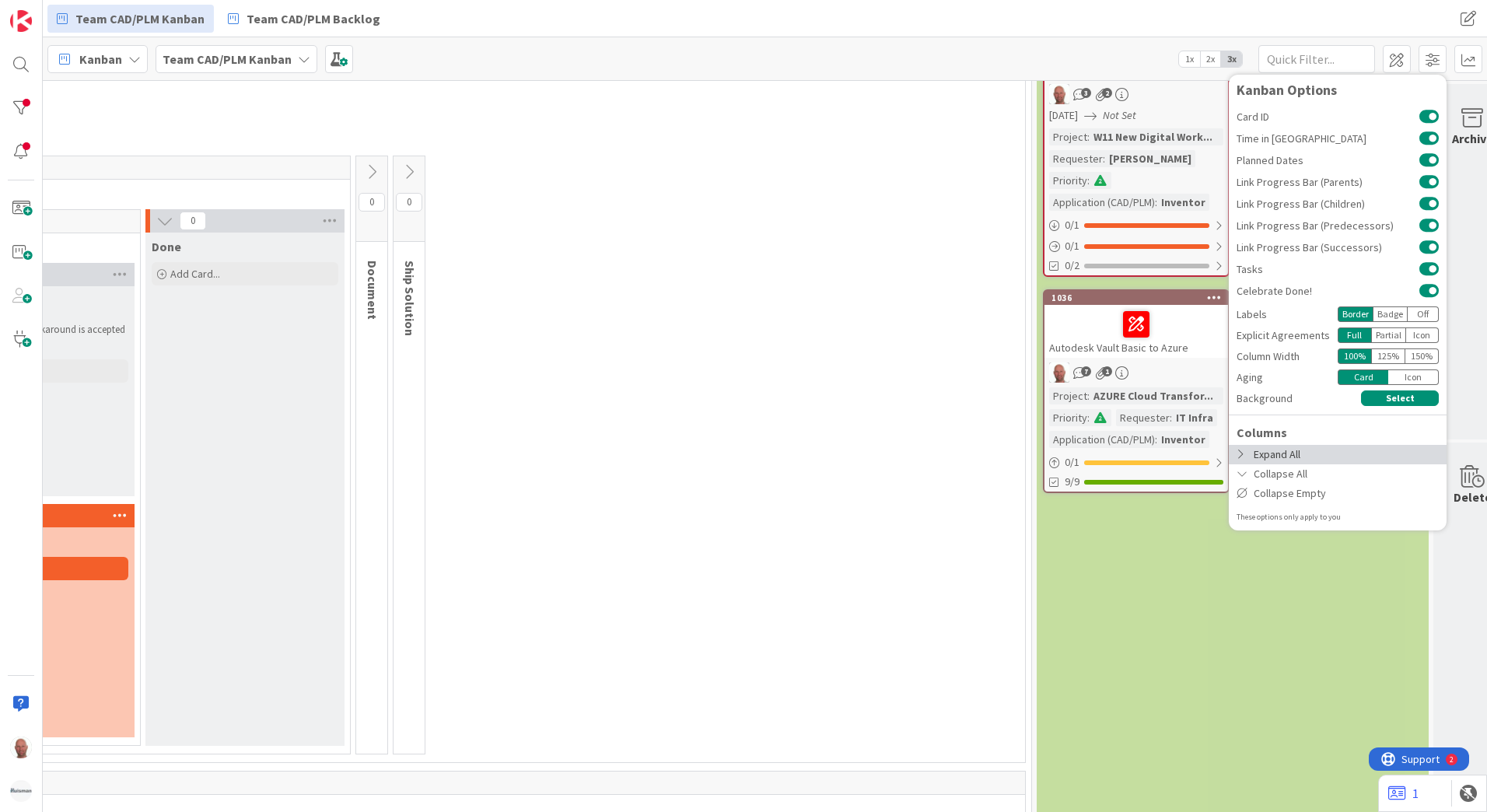
click at [1311, 452] on div "Expand All" at bounding box center [1337, 454] width 218 height 20
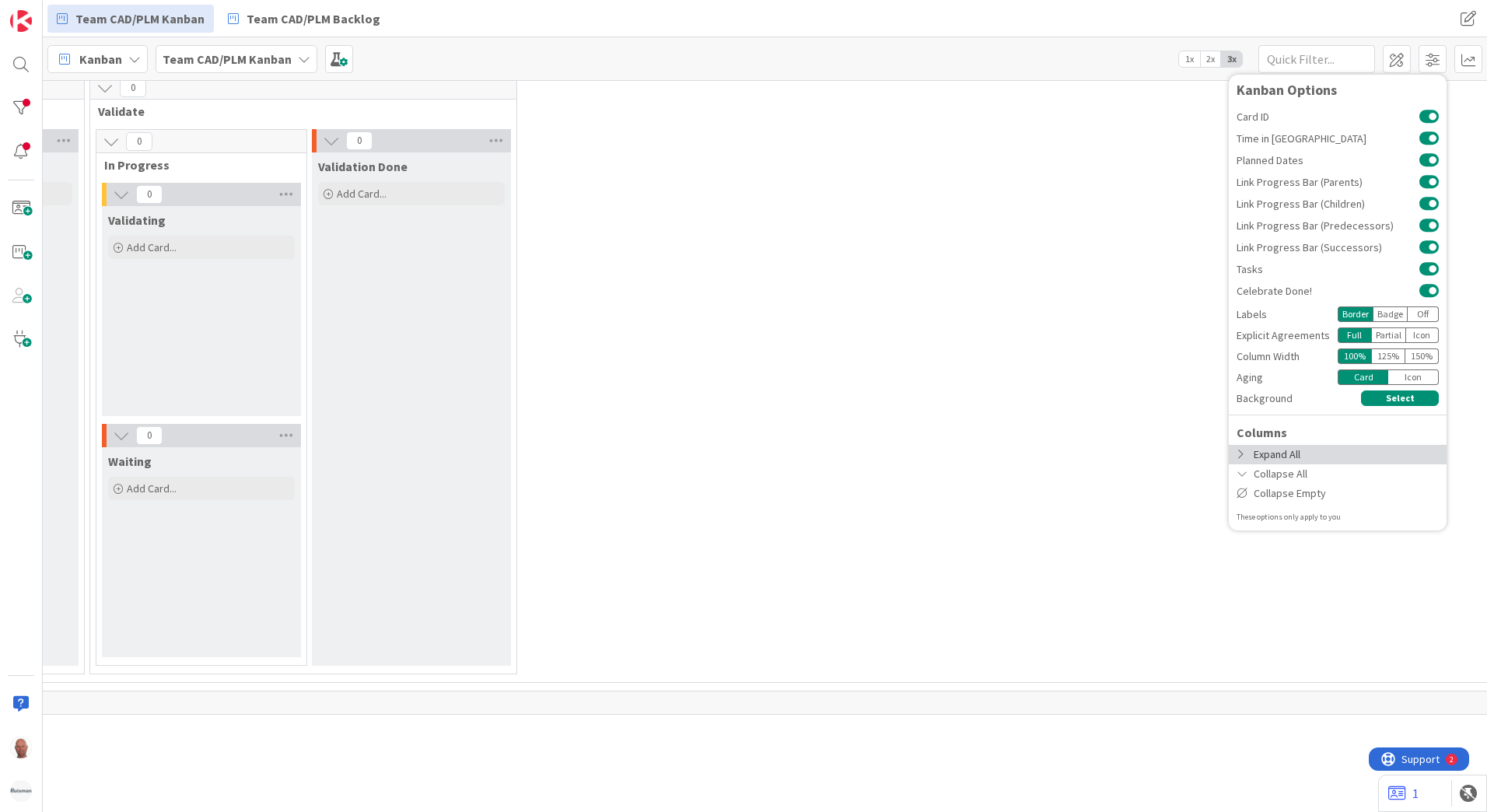
scroll to position [814, 811]
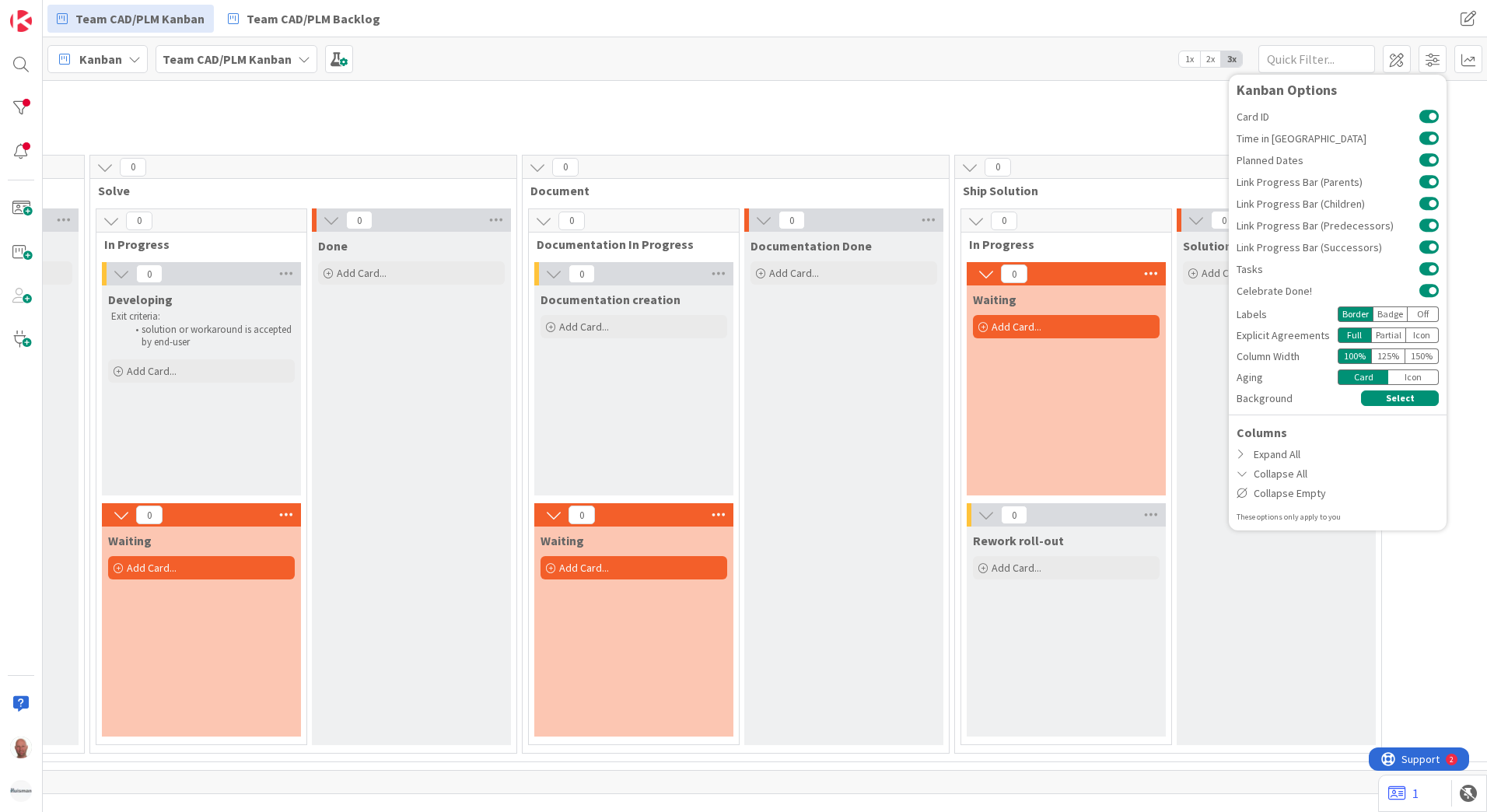
click at [1310, 652] on div "Solution rolled out Add Card..." at bounding box center [1276, 488] width 199 height 513
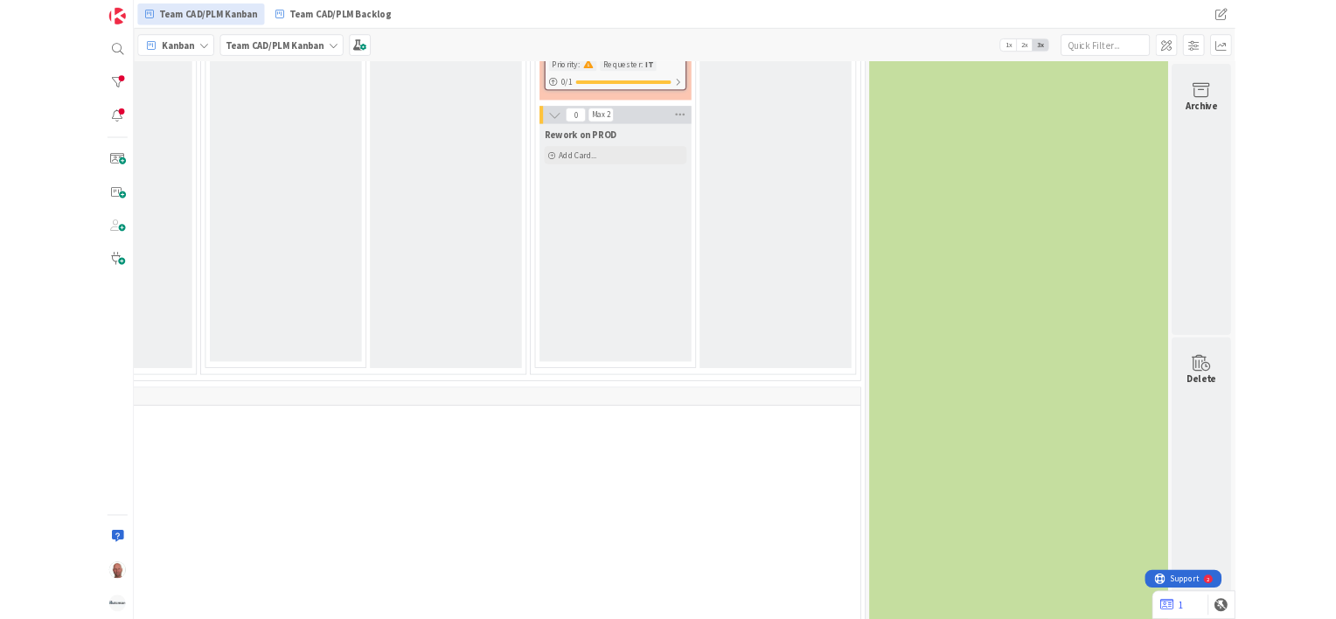
scroll to position [2536, 2333]
